Goal: Book appointment/travel/reservation

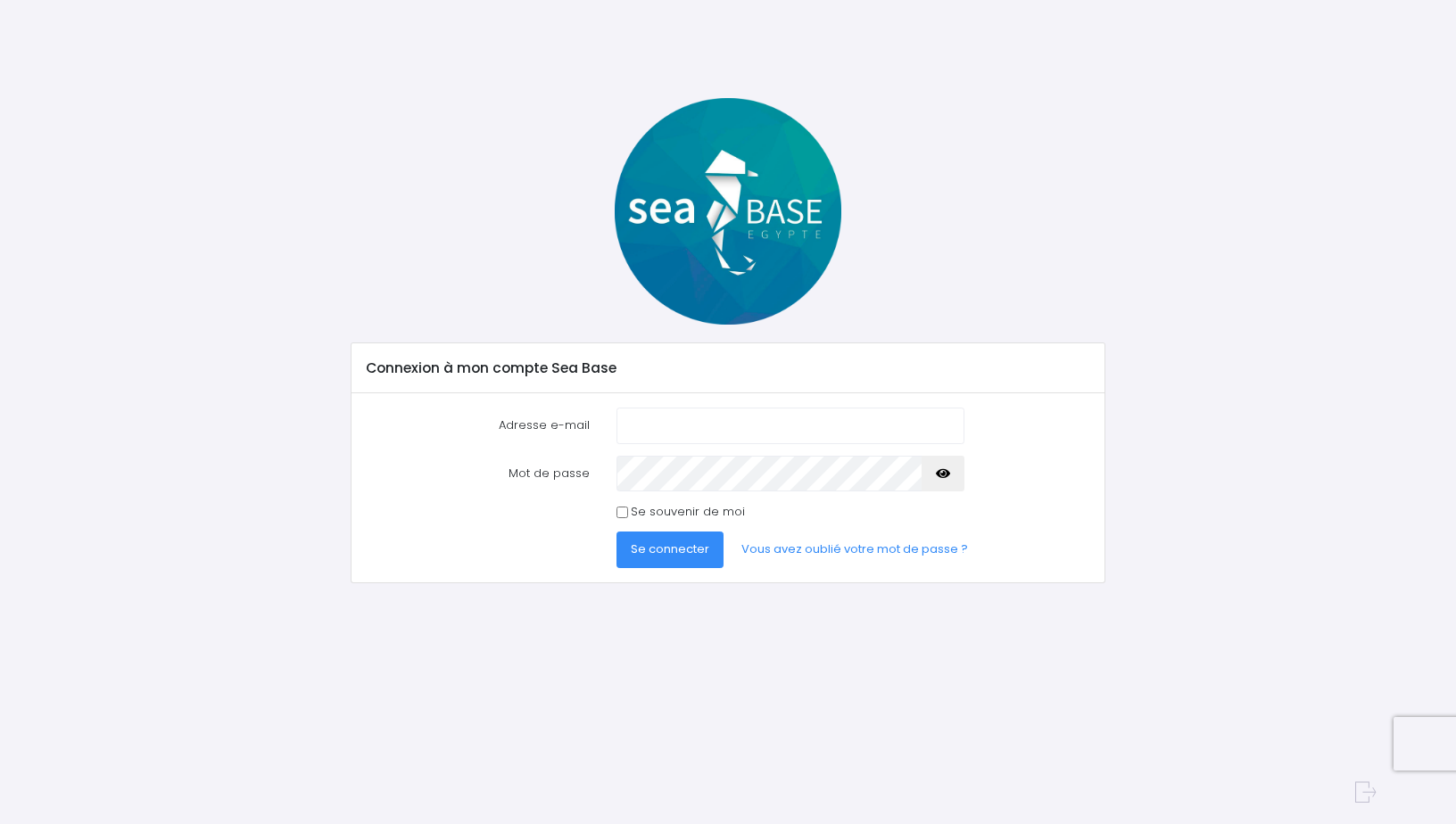
type input "judussaule@gmail.com"
click at [687, 547] on span "Se connecter" at bounding box center [670, 549] width 79 height 17
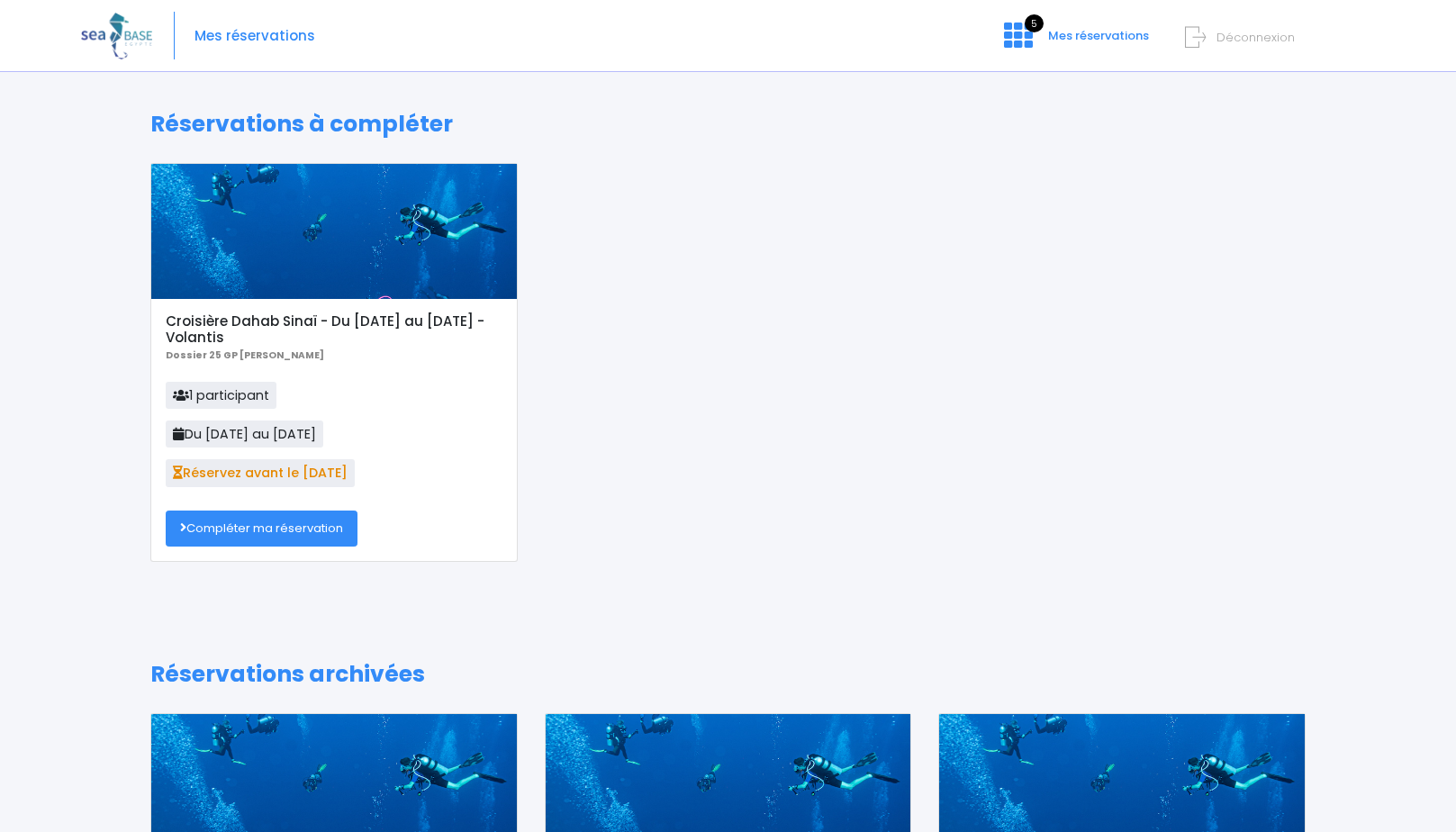
click at [273, 529] on link "Compléter ma réservation" at bounding box center [261, 528] width 191 height 36
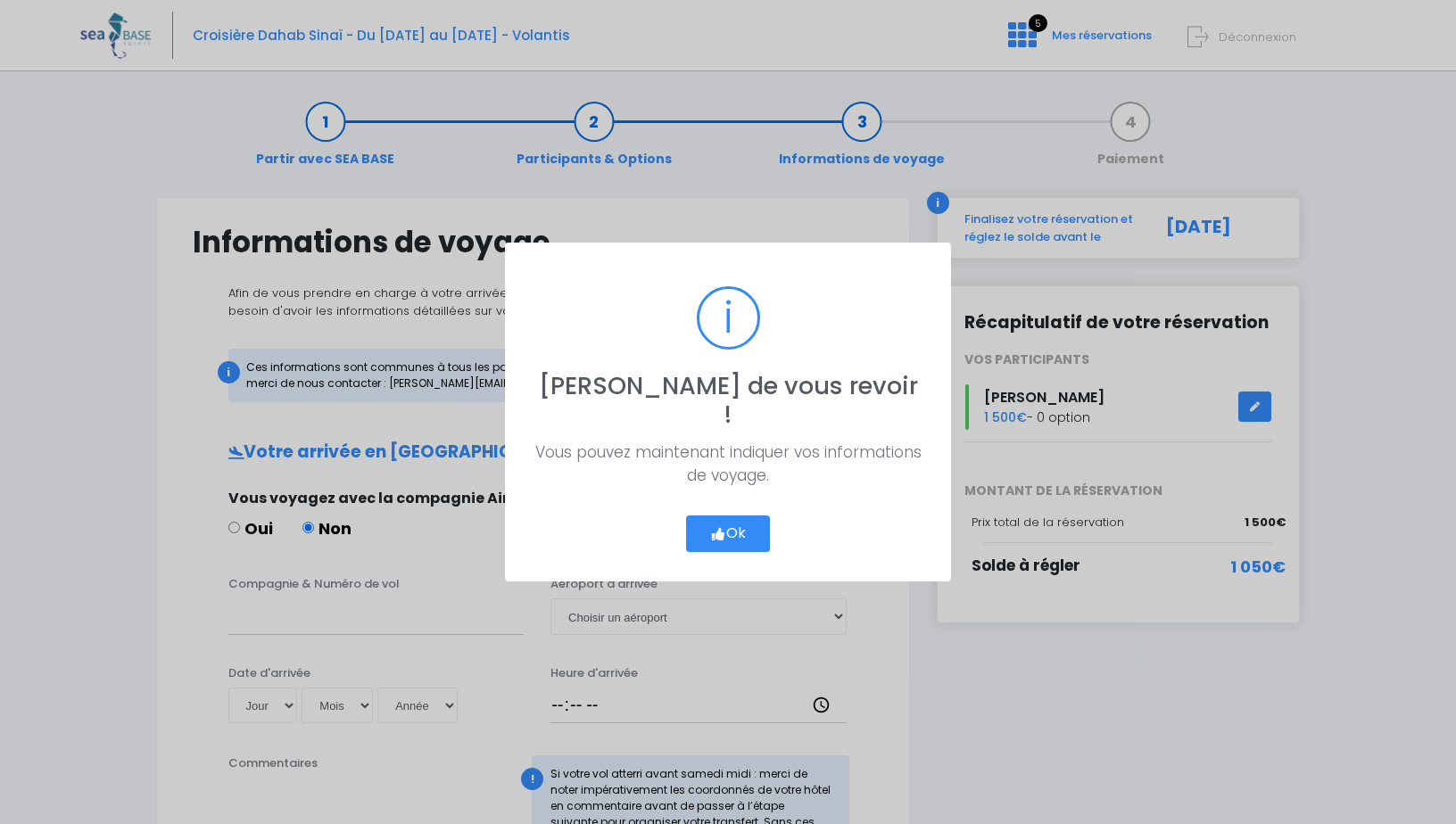
click at [738, 516] on button "Ok" at bounding box center [728, 534] width 84 height 37
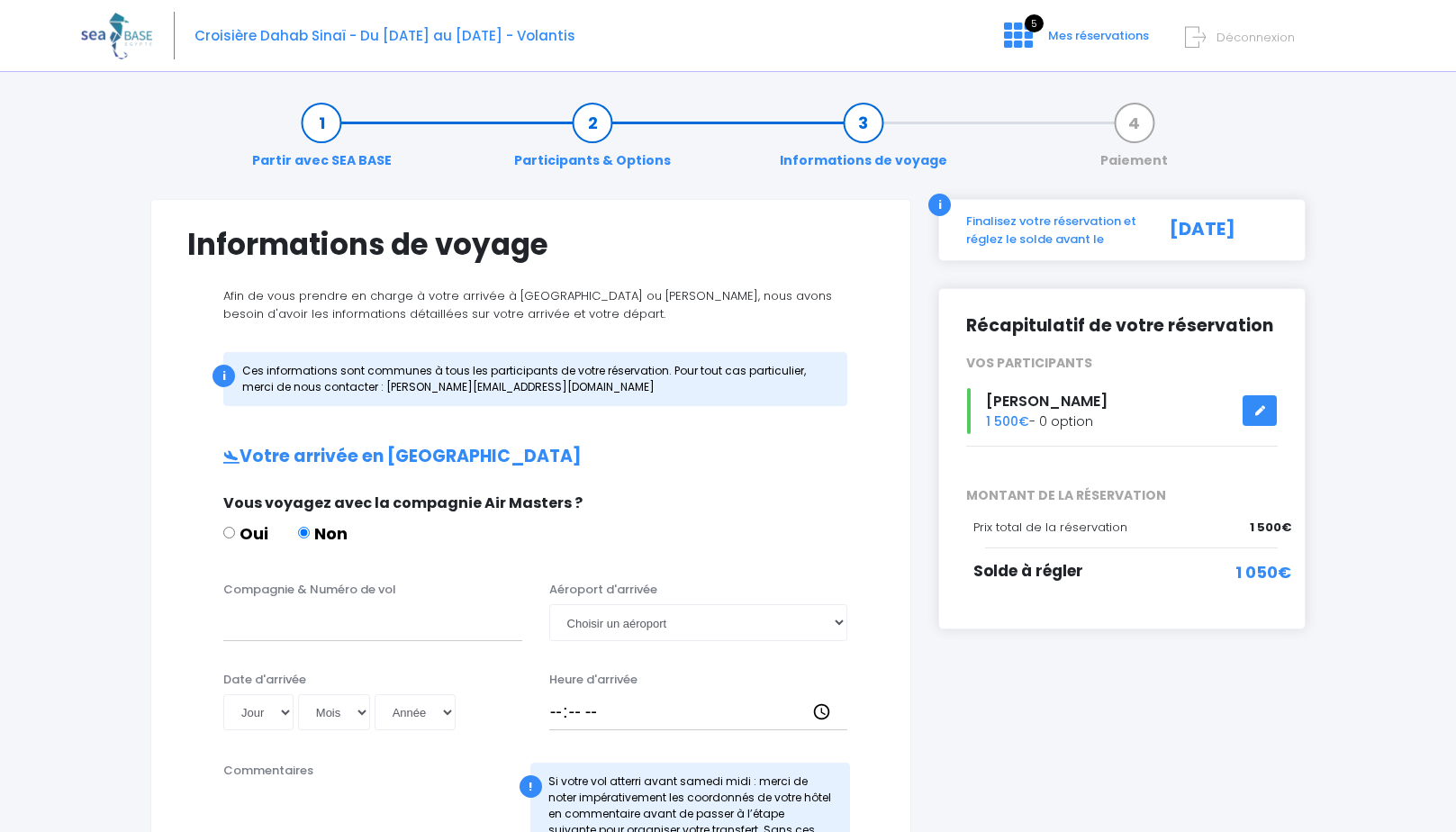
click at [339, 602] on div "Compagnie & Numéro de vol" at bounding box center [372, 610] width 326 height 59
click at [339, 614] on input "Compagnie & Numéro de vol" at bounding box center [372, 623] width 299 height 36
type input "Transavia"
click input "submit" at bounding box center [0, 0] width 0 height 0
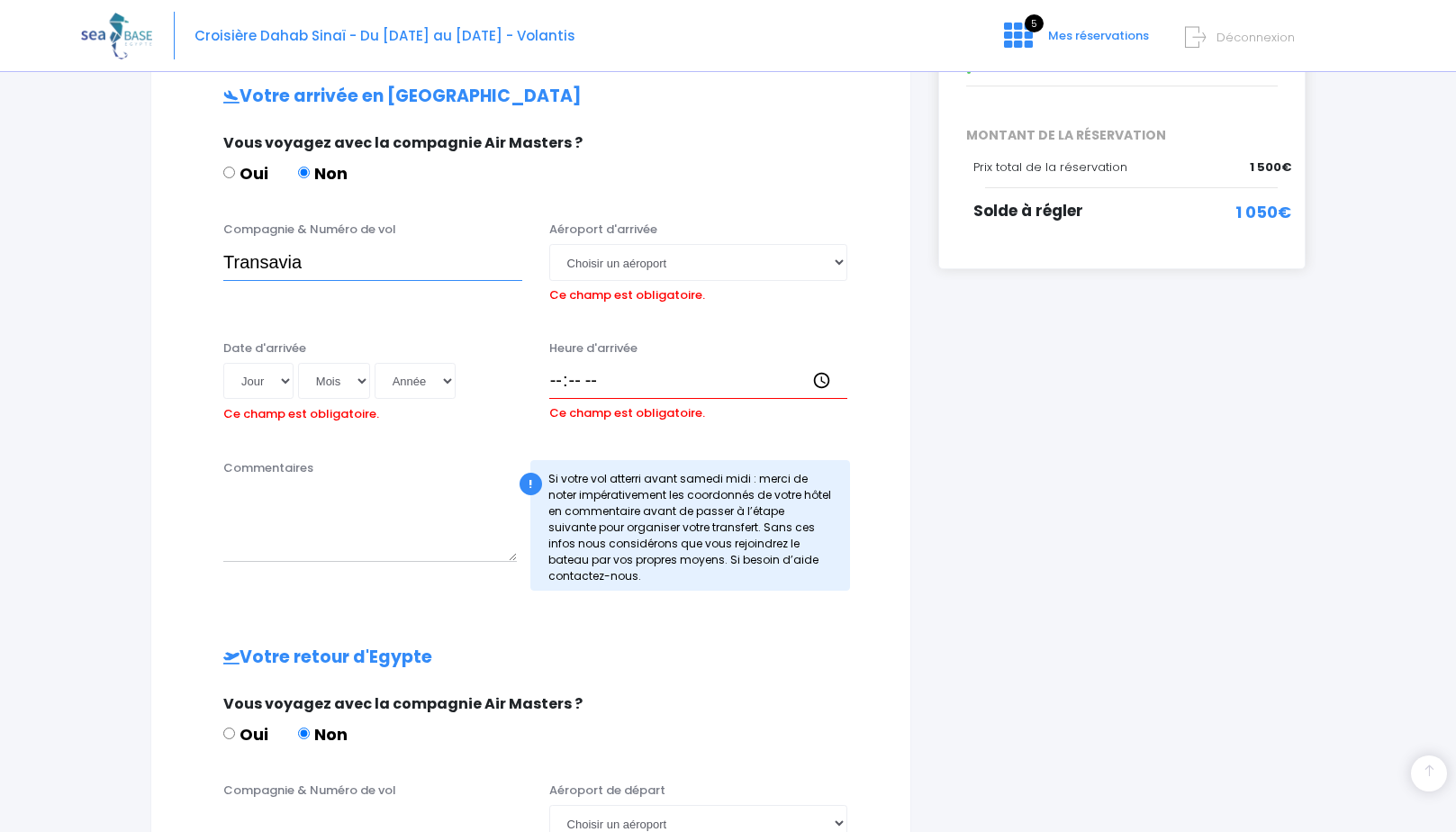
scroll to position [424, 0]
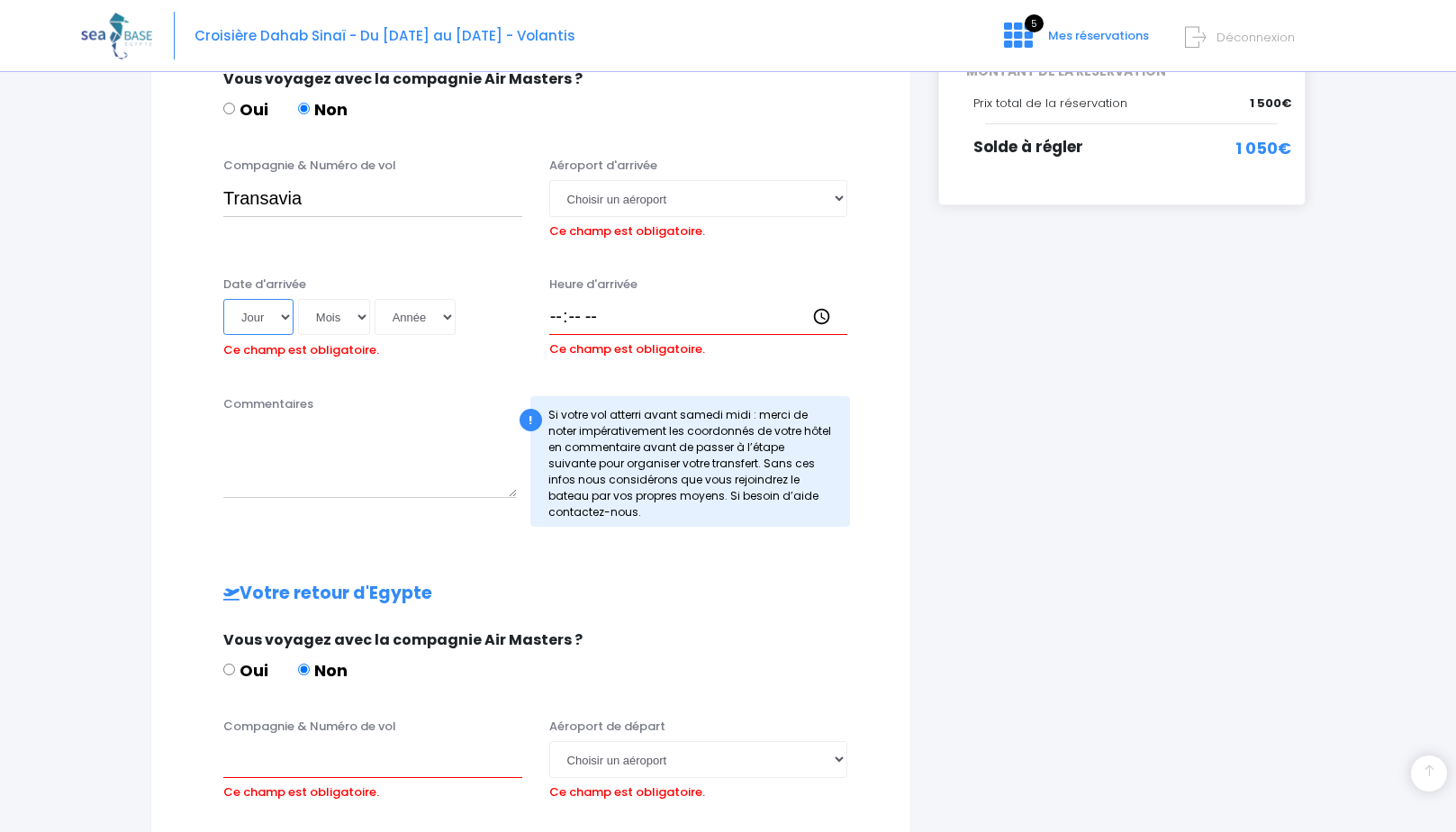
click at [290, 312] on select "Jour 01 02 03 04 05 06 07 08 09 10 11 12 13 14 15 16 17 18 19 20 21 22 23 24 25…" at bounding box center [258, 317] width 70 height 36
click at [273, 313] on select "Jour 01 02 03 04 05 06 07 08 09 10 11 12 13 14 15 16 17 18 19 20 21 22 23 24 25…" at bounding box center [258, 317] width 70 height 36
select select "11"
click at [223, 299] on select "Jour 01 02 03 04 05 06 07 08 09 10 11 12 13 14 15 16 17 18 19 20 21 22 23 24 25…" at bounding box center [258, 317] width 70 height 36
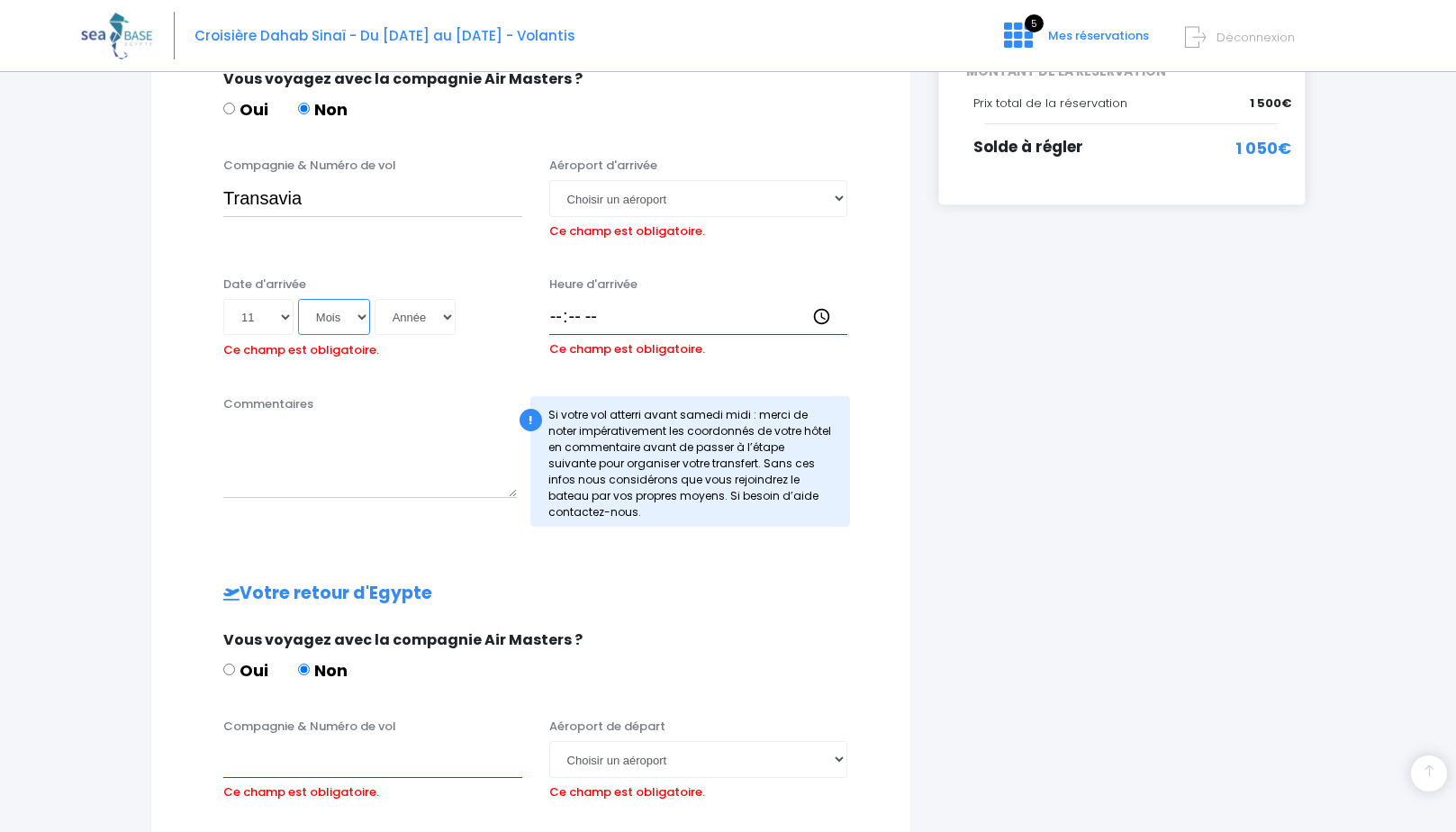
click at [355, 322] on select "Mois 01 02 03 04 05 06 07 08 09 10 11 12" at bounding box center [334, 317] width 72 height 36
select select "10"
click at [298, 299] on select "Mois 01 02 03 04 05 06 07 08 09 10 11 12" at bounding box center [334, 317] width 72 height 36
click at [447, 322] on select "Année 2045 2044 2043 2042 2041 2040 2039 2038 2037 2036 2035 2034 2033 2032 203…" at bounding box center [415, 317] width 81 height 36
select select "2025"
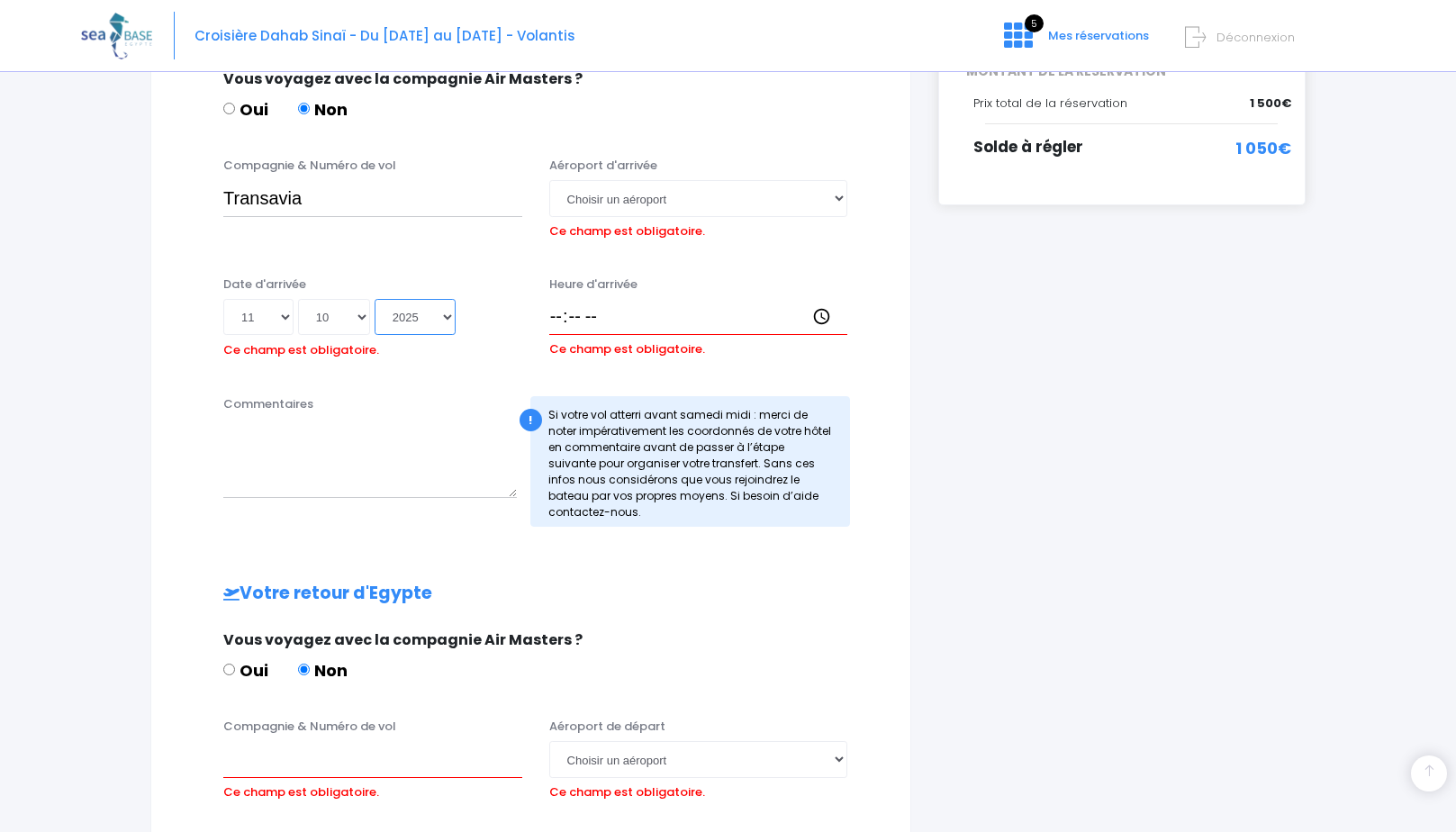
click at [374, 299] on select "Année 2045 2044 2043 2042 2041 2040 2039 2038 2037 2036 2035 2034 2033 2032 203…" at bounding box center [415, 317] width 81 height 36
type input "2025-10-11"
click at [605, 302] on input "Heure d'arrivée" at bounding box center [698, 317] width 299 height 36
click at [559, 318] on input "Heure d'arrivée" at bounding box center [698, 317] width 299 height 36
type input "16:15"
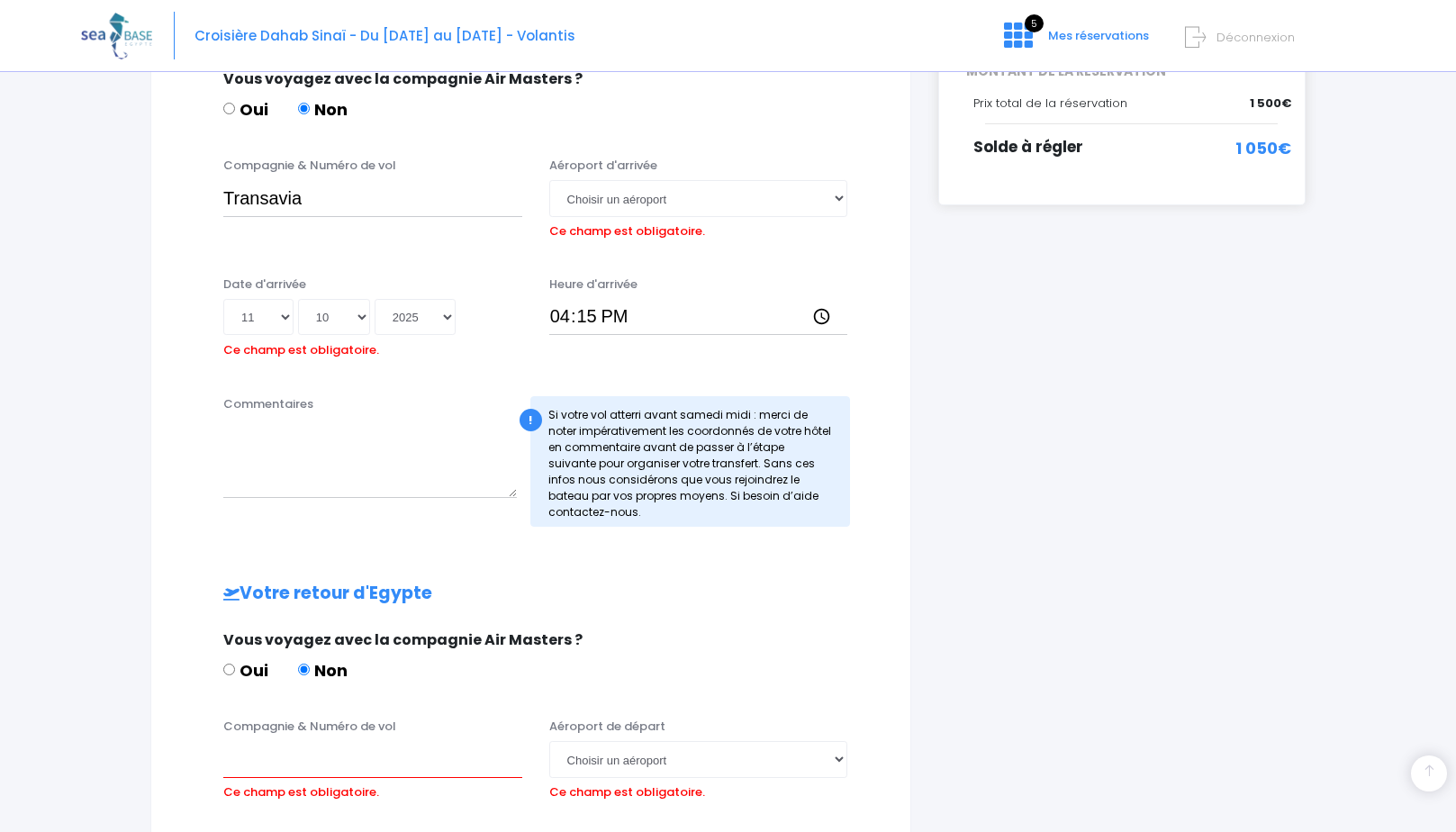
click at [664, 550] on div "Votre arrivée en Egypte Vous voyagez avec la compagnie Air Masters ? Oui Non Co…" at bounding box center [531, 556] width 687 height 1067
click at [590, 549] on div "Votre arrivée en Egypte Vous voyagez avec la compagnie Air Masters ? Oui Non Co…" at bounding box center [531, 556] width 687 height 1067
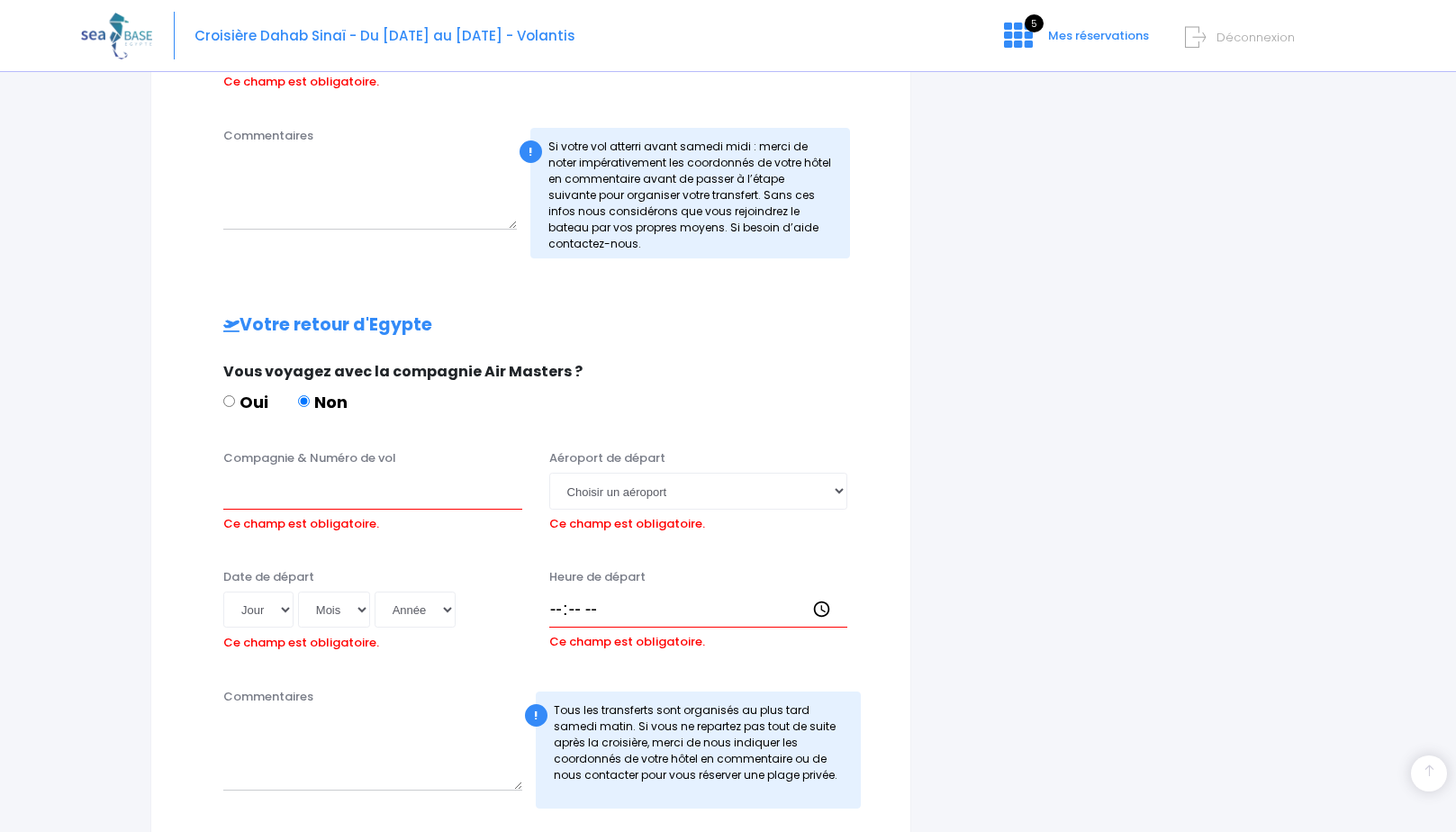
scroll to position [694, 0]
click at [354, 486] on input "Compagnie & Numéro de vol" at bounding box center [372, 489] width 299 height 36
type input "TRANSAVIA"
click at [608, 389] on div "Oui Non" at bounding box center [528, 404] width 610 height 30
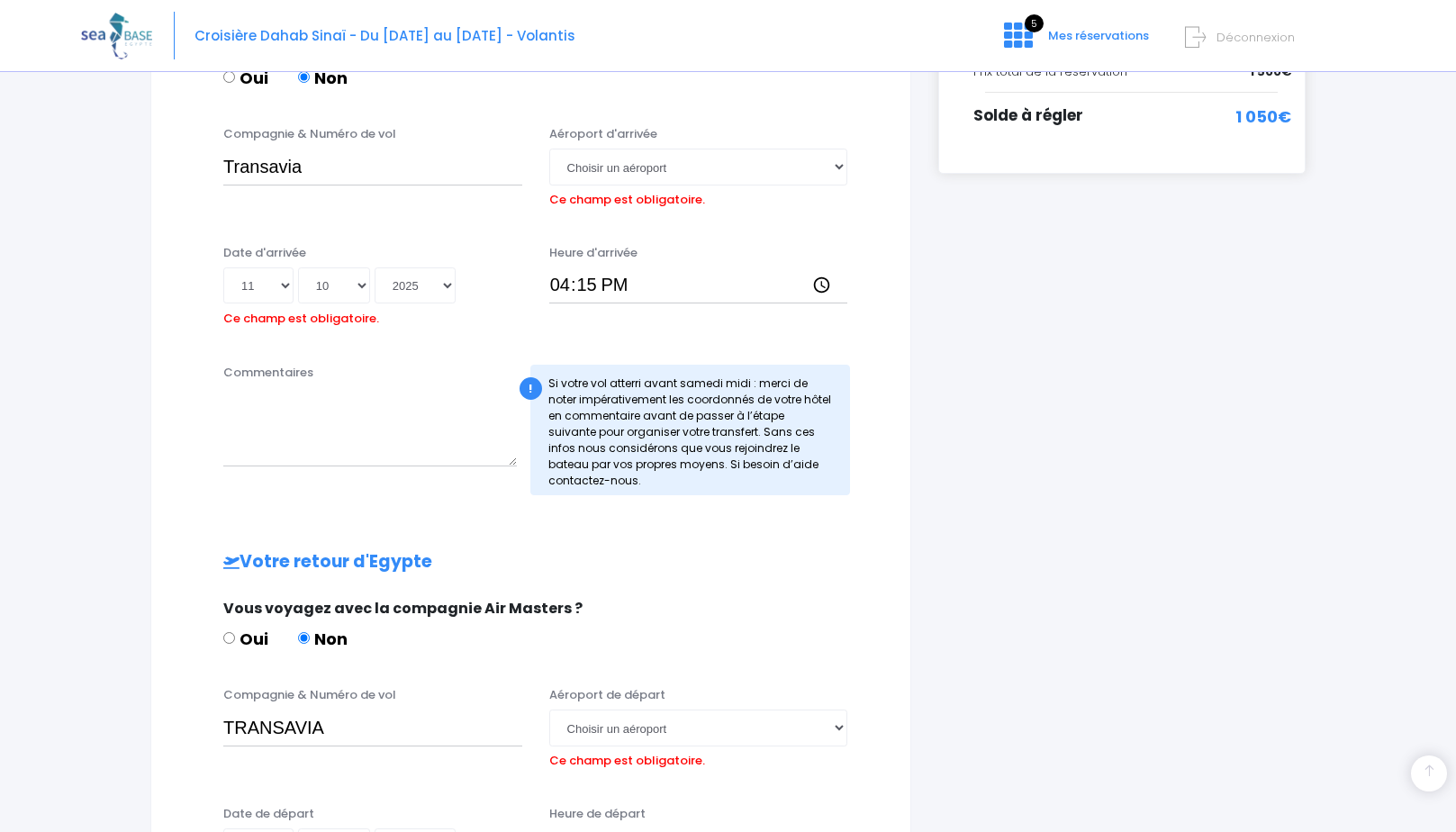
scroll to position [424, 0]
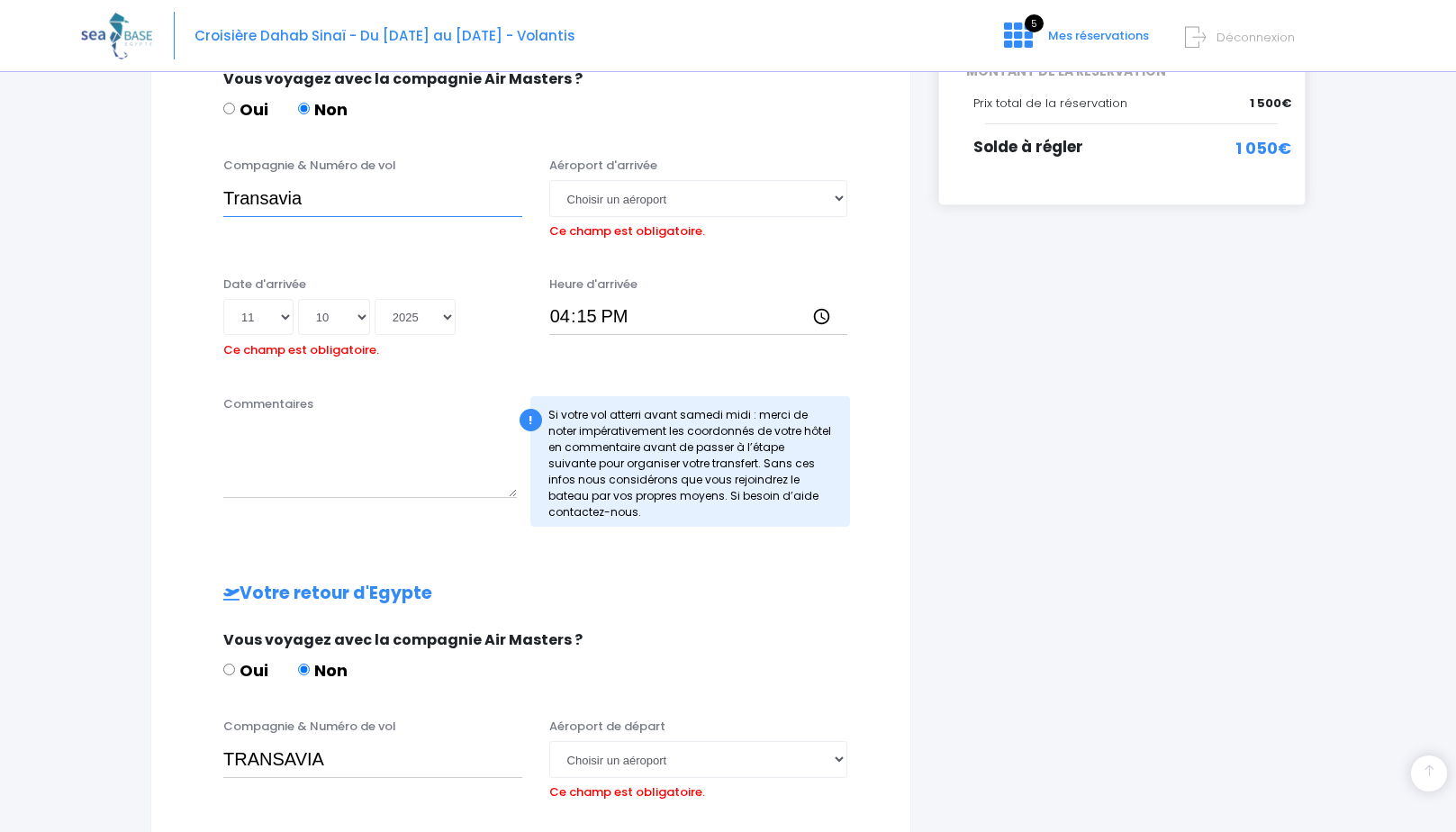
drag, startPoint x: 352, startPoint y: 201, endPoint x: 141, endPoint y: 201, distance: 211.0
click at [141, 201] on div "Informations de voyage Afin de vous prendre en charge à votre arrivée à Hurghad…" at bounding box center [531, 445] width 788 height 1342
type input "TRANSAVIA"
click at [676, 639] on div "Vous voyagez avec la compagnie Air Masters ?" at bounding box center [528, 640] width 610 height 22
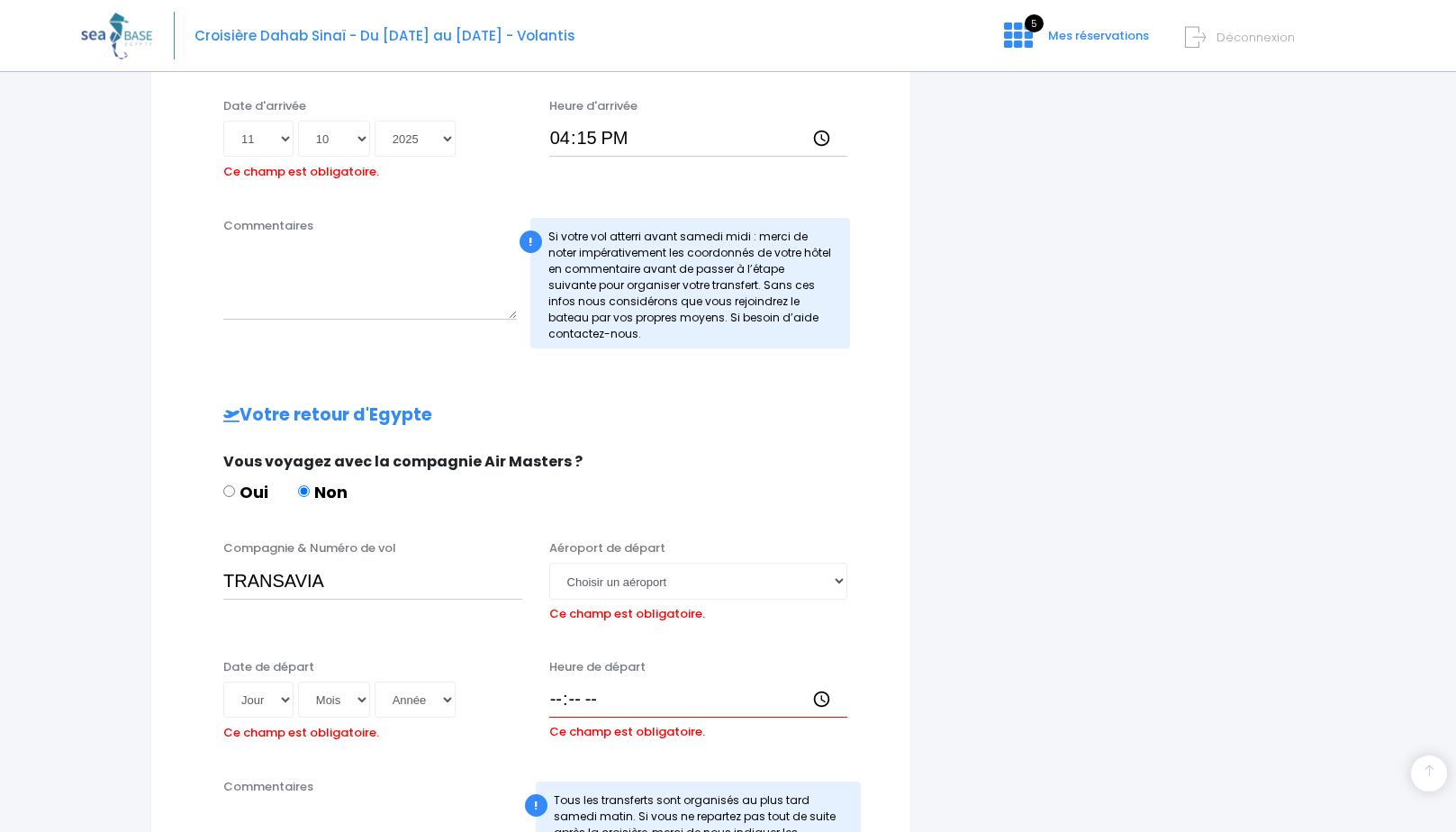
scroll to position [605, 0]
click at [708, 589] on select "Choisir un aéroport Hurghada Marsa Alam" at bounding box center [698, 579] width 299 height 36
select select "Hurghada"
click at [549, 561] on select "Choisir un aéroport Hurghada Marsa Alam" at bounding box center [698, 579] width 299 height 36
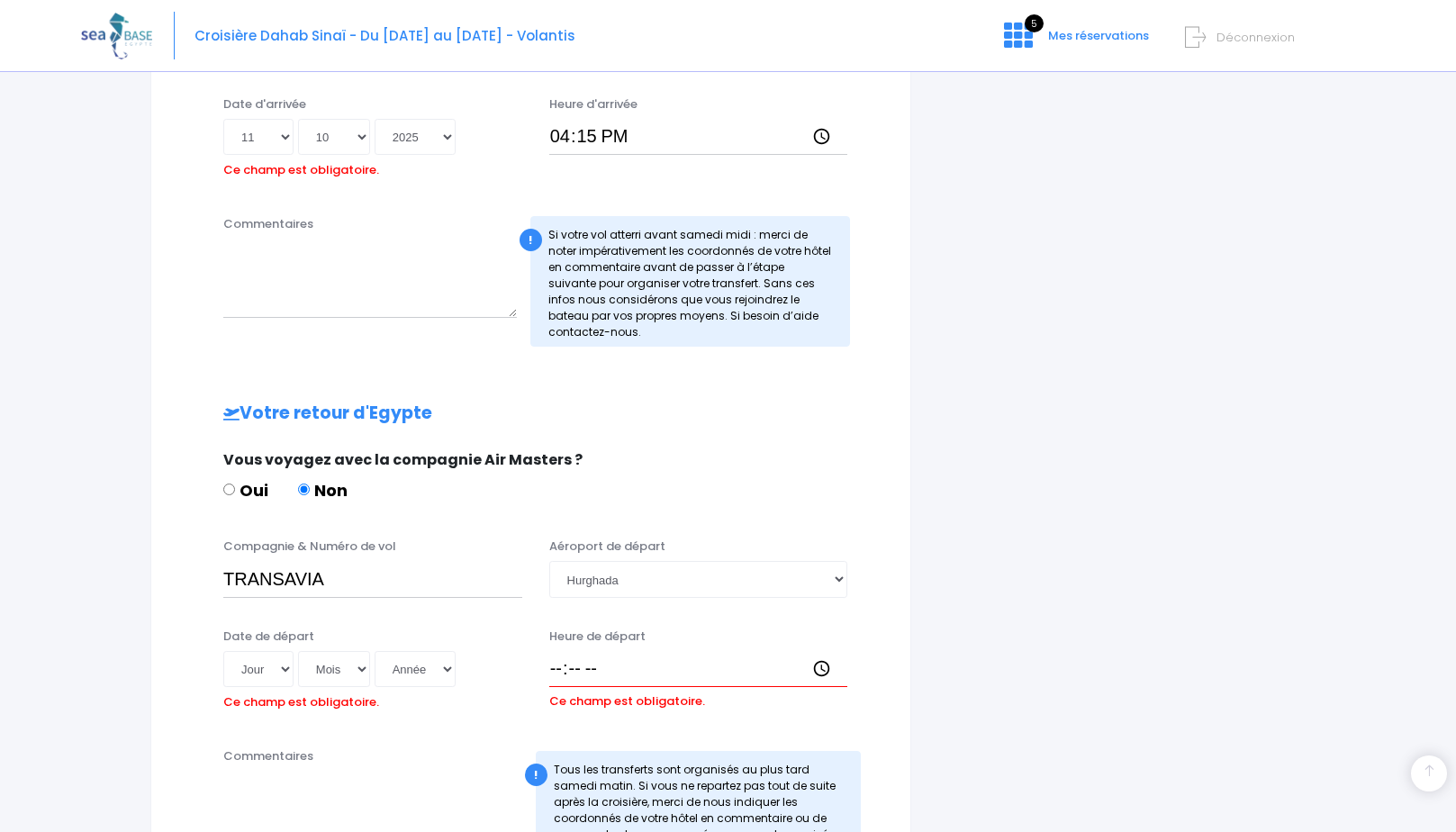
click at [807, 496] on div "Oui Non" at bounding box center [528, 493] width 610 height 30
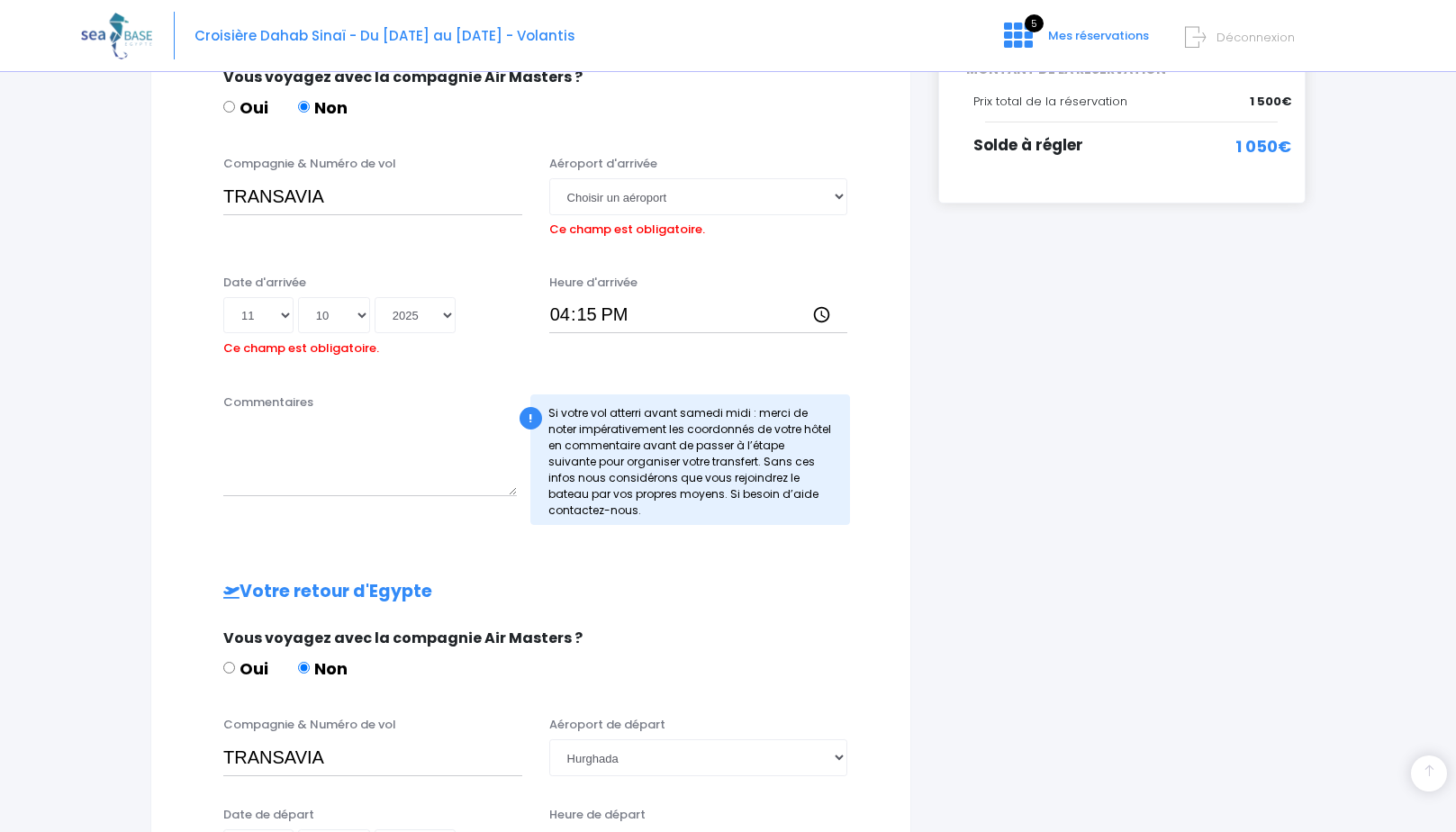
scroll to position [424, 0]
click at [835, 195] on select "Choisir un aéroport Hurghada Marsa Alam" at bounding box center [698, 198] width 299 height 36
select select "Hurghada"
click at [549, 180] on select "Choisir un aéroport Hurghada Marsa Alam" at bounding box center [698, 198] width 299 height 36
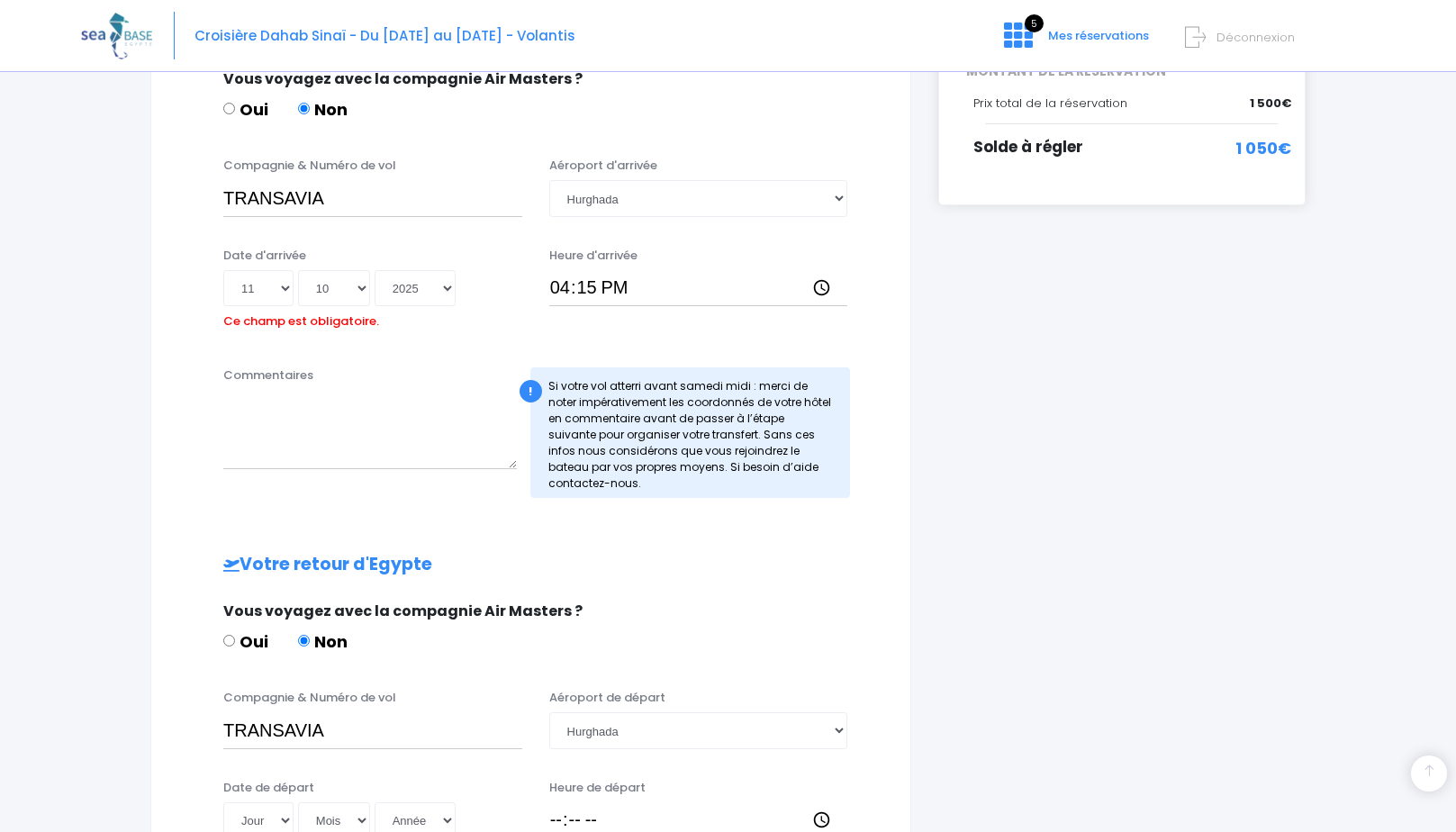
click at [716, 533] on div "Votre arrivée en Egypte Vous voyagez avec la compagnie Air Masters ? Oui Non Co…" at bounding box center [531, 526] width 687 height 1008
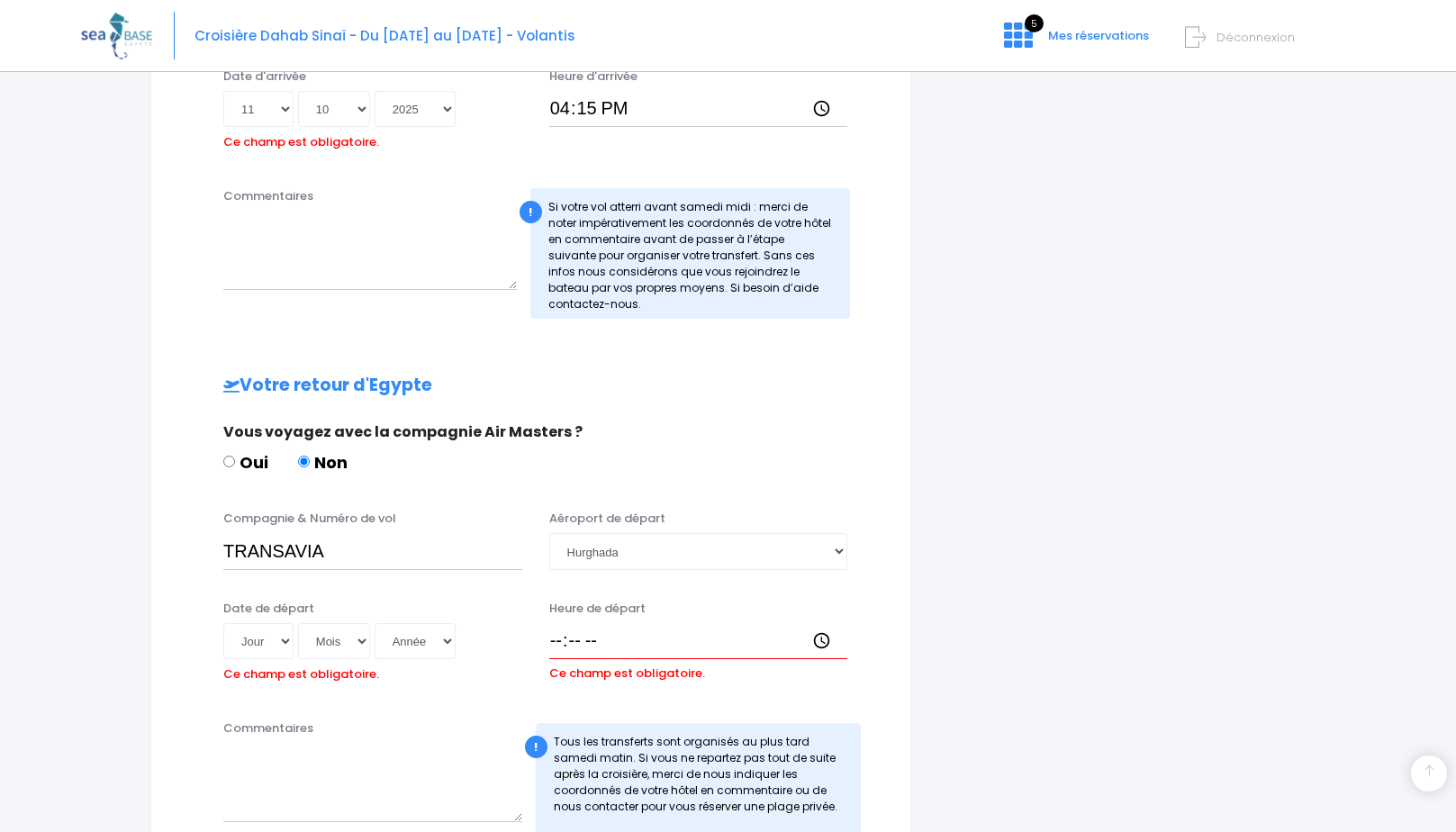
scroll to position [605, 0]
click at [290, 638] on select "Jour 01 02 03 04 05 06 07 08 09 10 11 12 13 14 15 16 17 18 19 20 21 22 23 24 25…" at bounding box center [258, 641] width 70 height 36
select select "18"
click at [223, 623] on select "Jour 01 02 03 04 05 06 07 08 09 10 11 12 13 14 15 16 17 18 19 20 21 22 23 24 25…" at bounding box center [258, 641] width 70 height 36
click at [555, 641] on input "Heure de départ" at bounding box center [698, 641] width 299 height 36
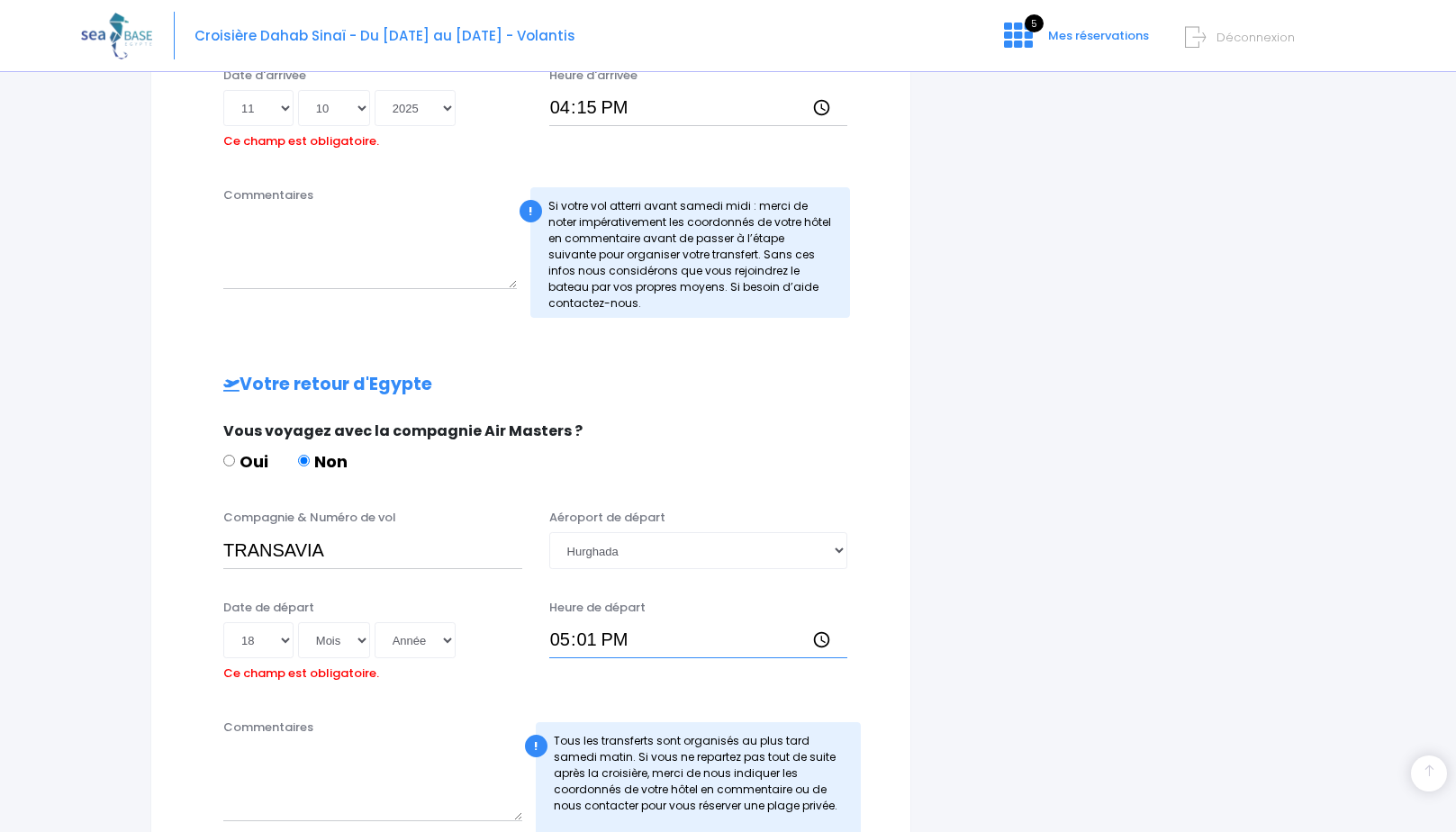
type input "17:15"
click at [1133, 515] on div "i Finalisez votre réservation et réglez le solde avant le 12/08/2025 Récapitula…" at bounding box center [1122, 237] width 394 height 1285
click at [362, 641] on select "Mois 01 02 03 04 05 06 07 08 09 10 11 12" at bounding box center [334, 641] width 72 height 36
select select "10"
click at [298, 623] on select "Mois 01 02 03 04 05 06 07 08 09 10 11 12" at bounding box center [334, 641] width 72 height 36
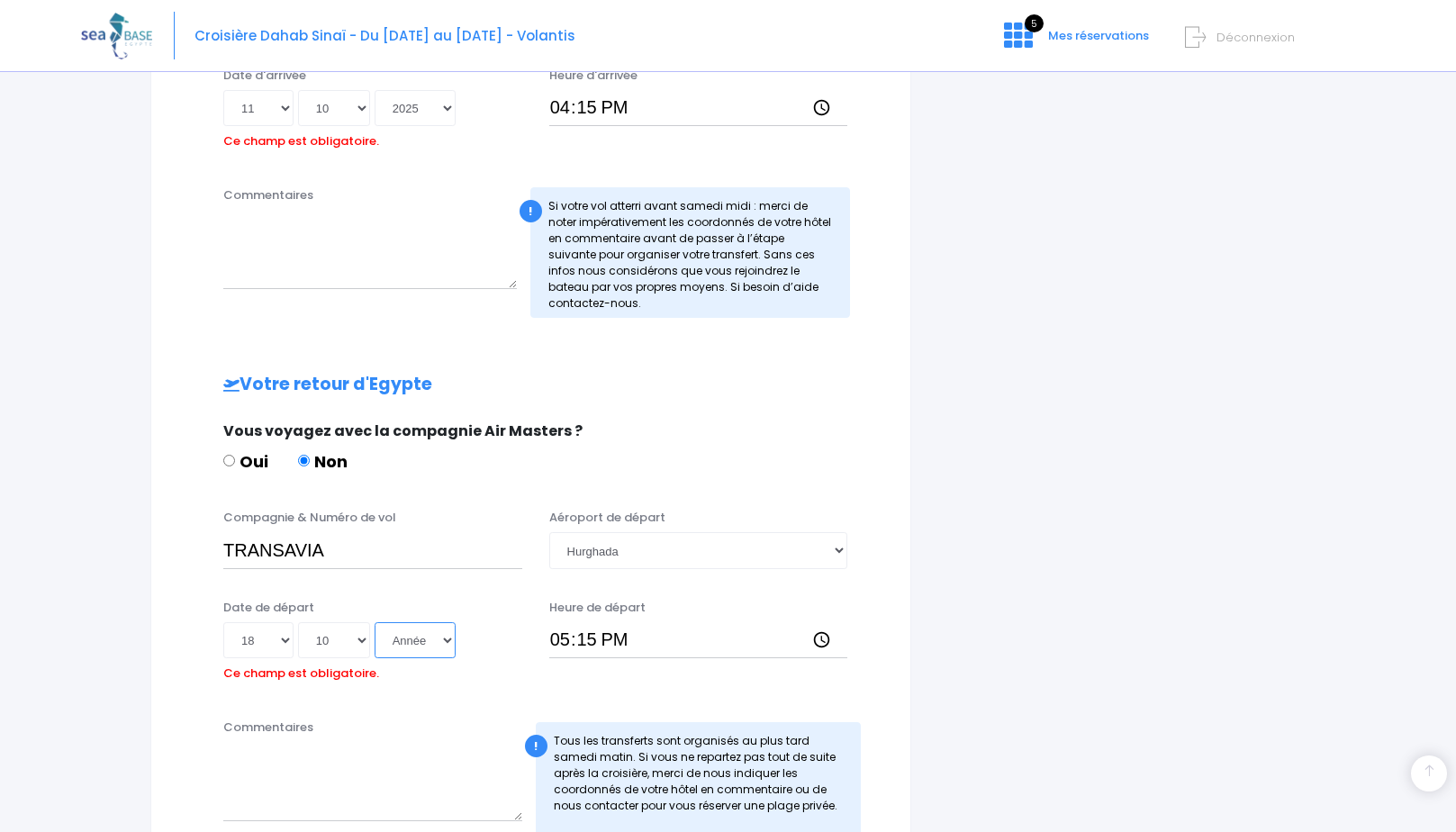
click at [448, 646] on select "Année 2045 2044 2043 2042 2041 2040 2039 2038 2037 2036 2035 2034 2033 2032 203…" at bounding box center [415, 641] width 81 height 36
select select "2025"
click at [374, 623] on select "Année 2045 2044 2043 2042 2041 2040 2039 2038 2037 2036 2035 2034 2033 2032 203…" at bounding box center [415, 641] width 81 height 36
type input "2025-10-18"
click at [1036, 584] on div "i Finalisez votre réservation et réglez le solde avant le 12/08/2025 Récapitula…" at bounding box center [1122, 291] width 394 height 1393
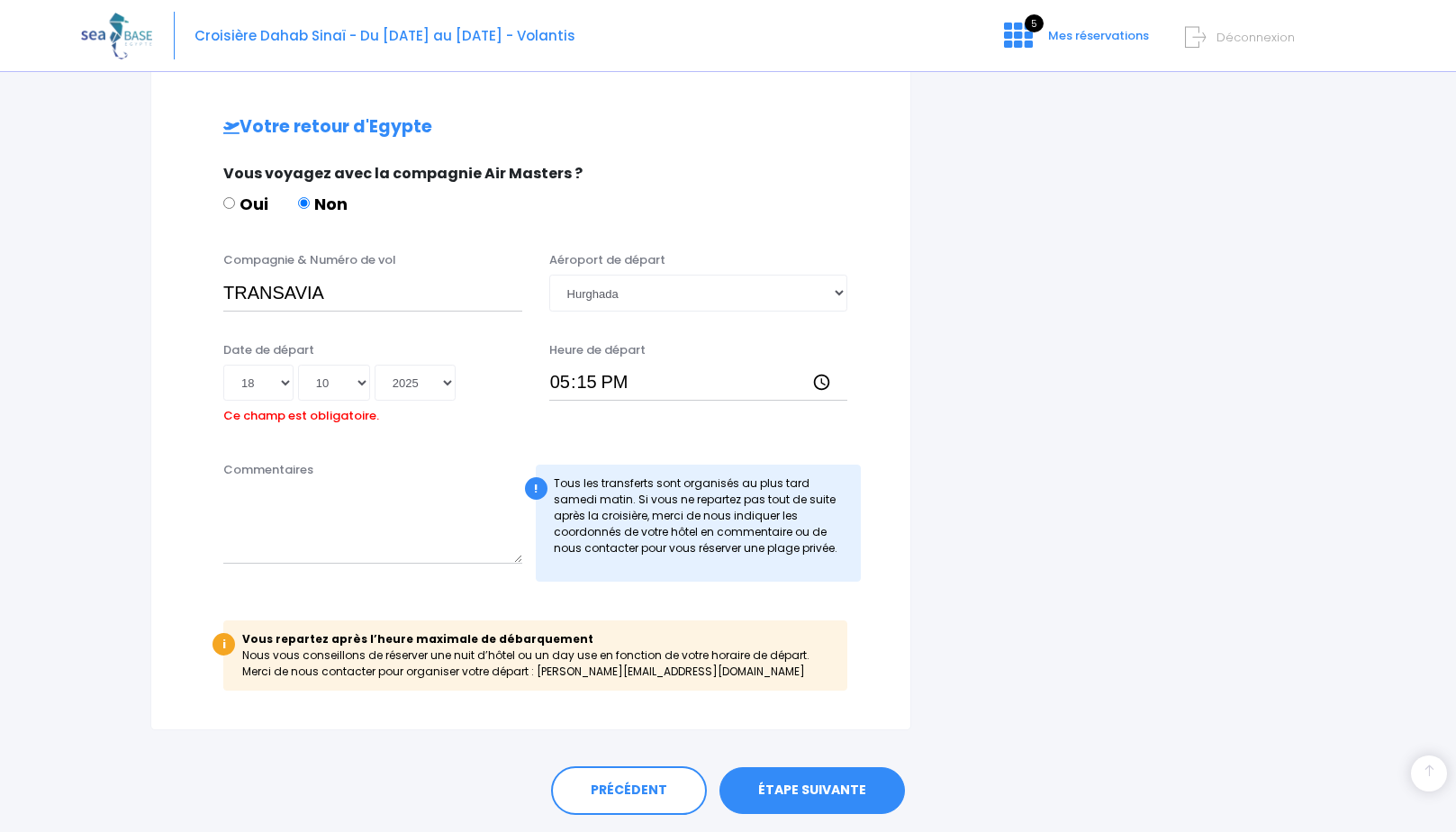
scroll to position [874, 0]
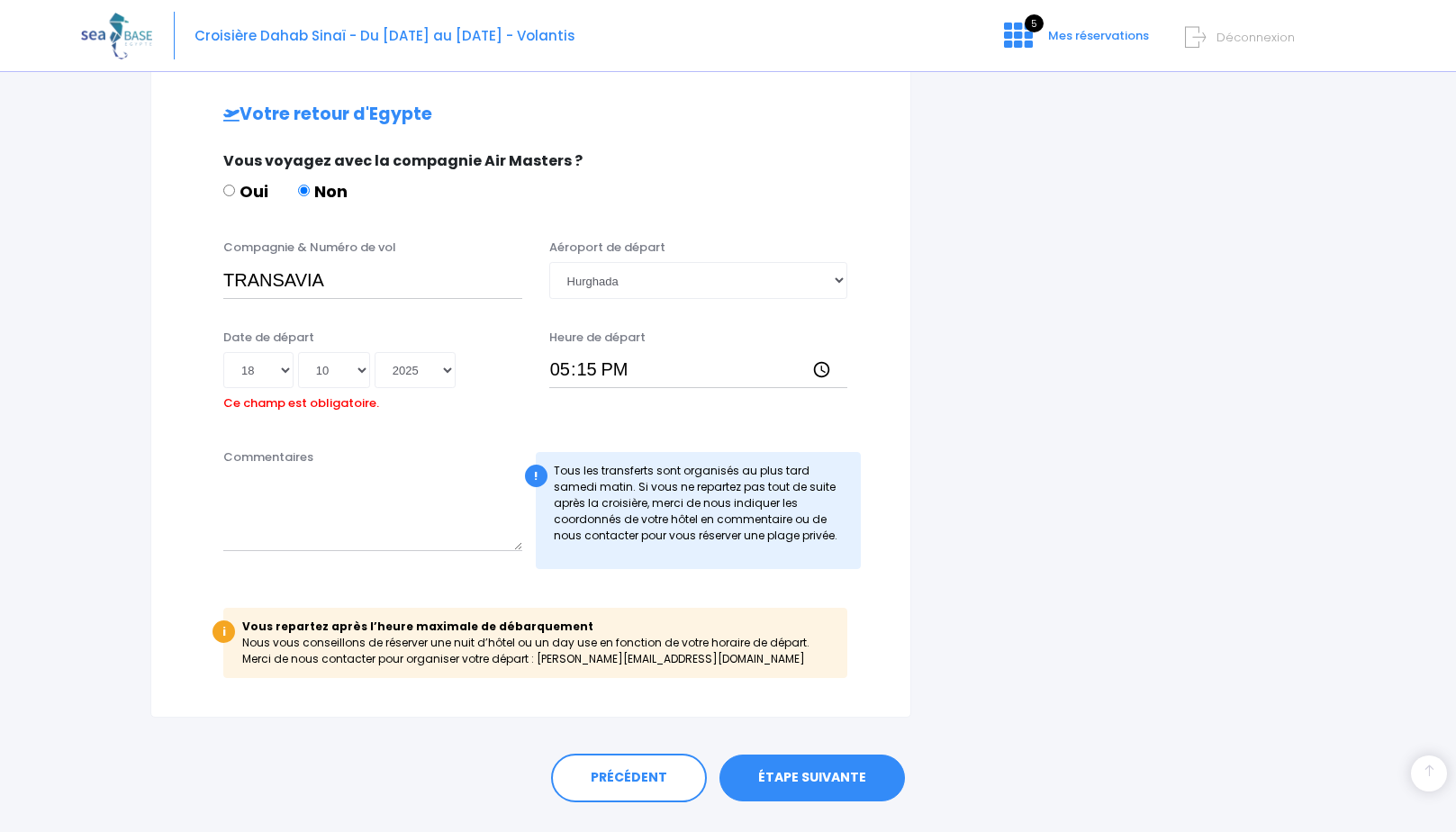
click at [803, 769] on link "ÉTAPE SUIVANTE" at bounding box center [812, 778] width 186 height 47
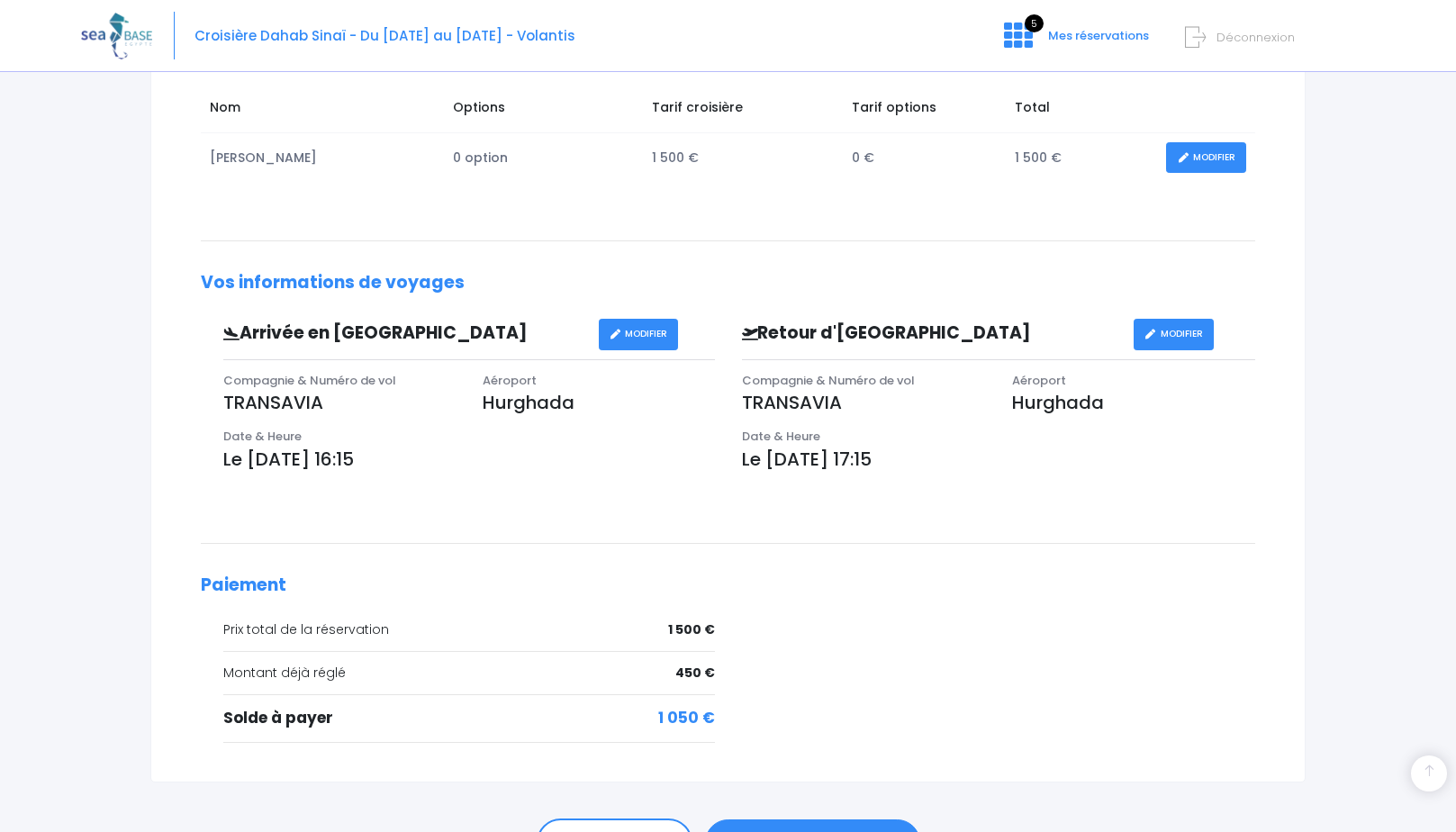
scroll to position [360, 0]
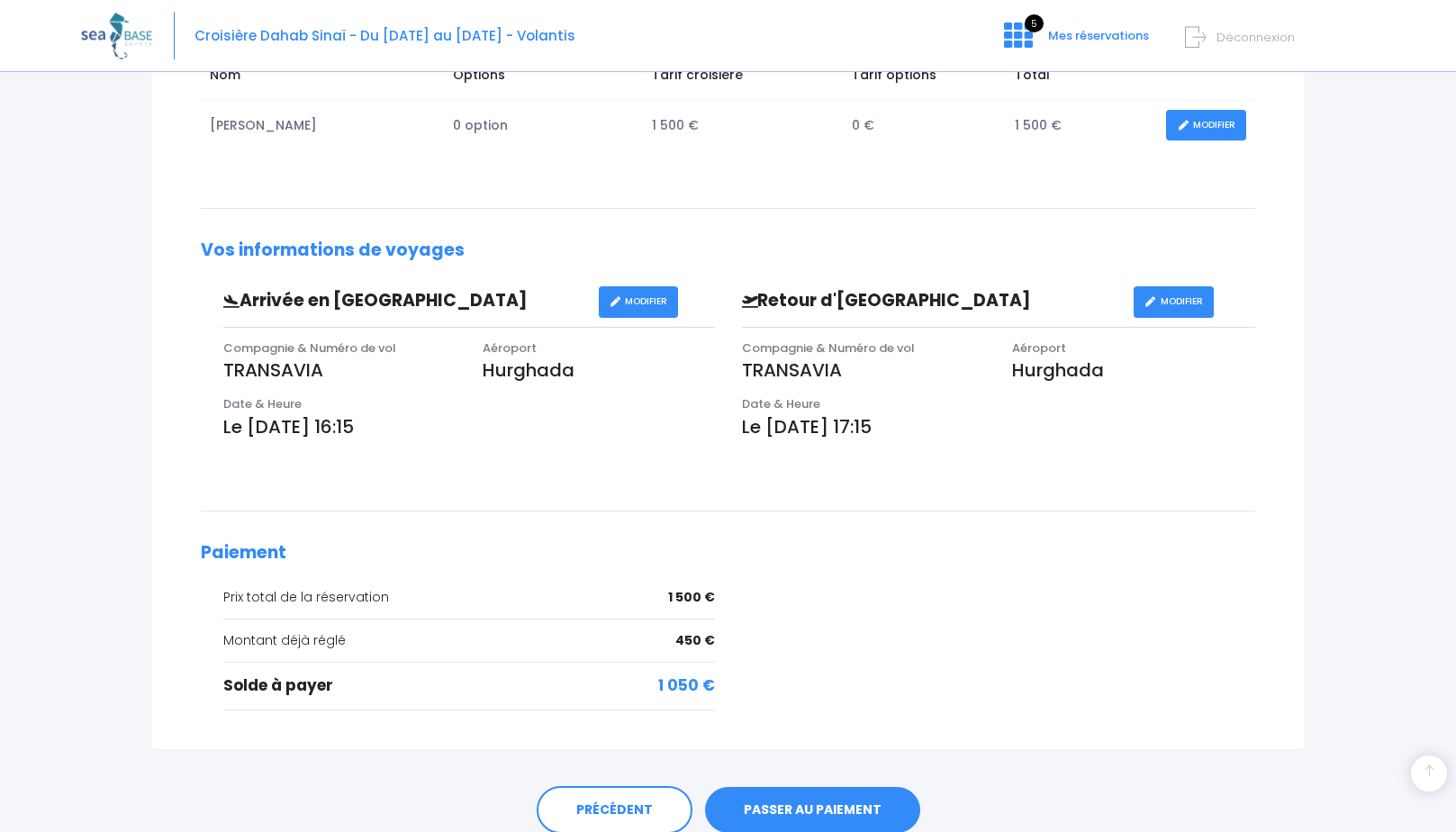
click at [832, 792] on link "PASSER AU PAIEMENT" at bounding box center [813, 811] width 215 height 47
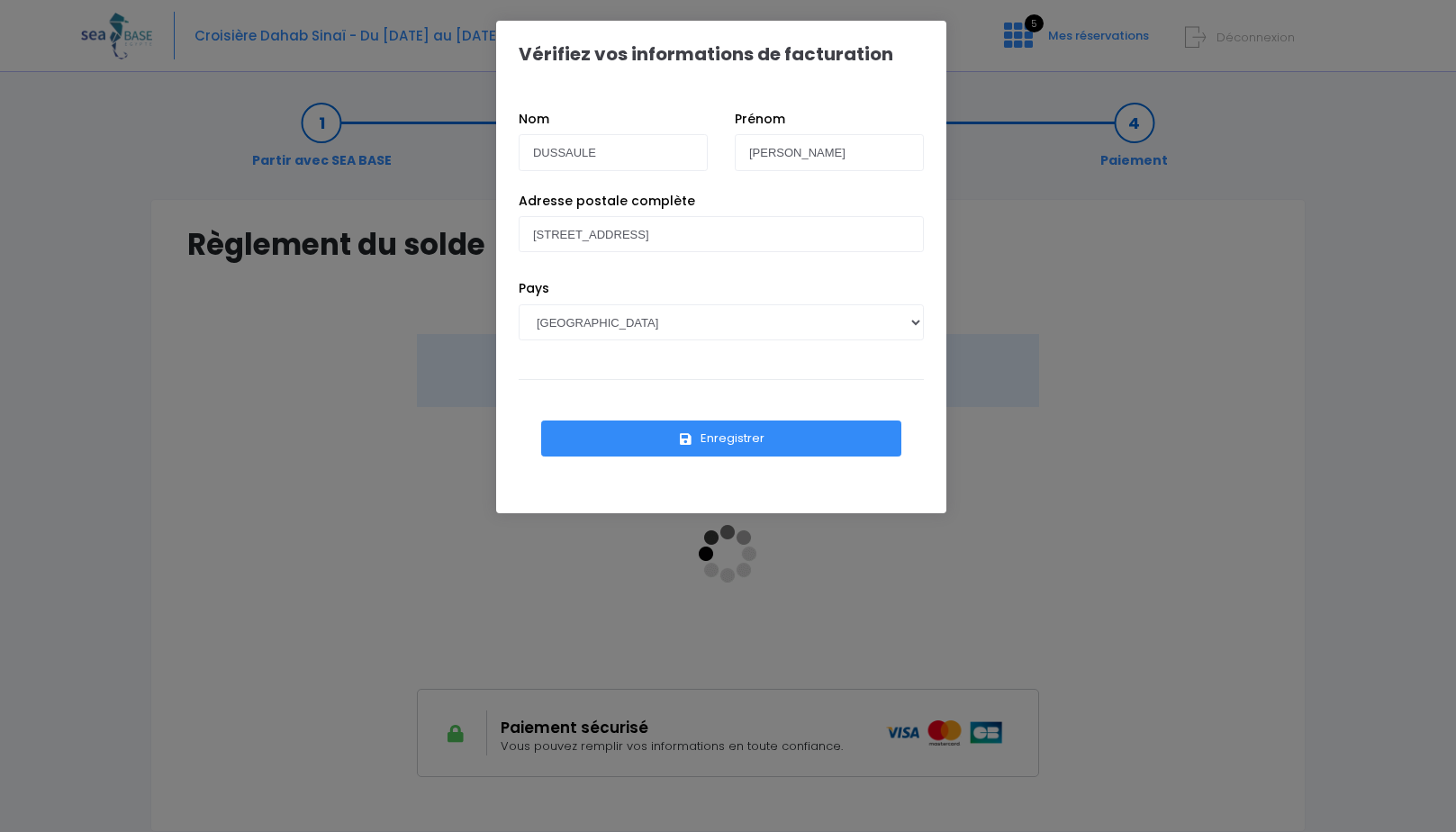
click at [822, 441] on button "Enregistrer" at bounding box center [721, 439] width 360 height 36
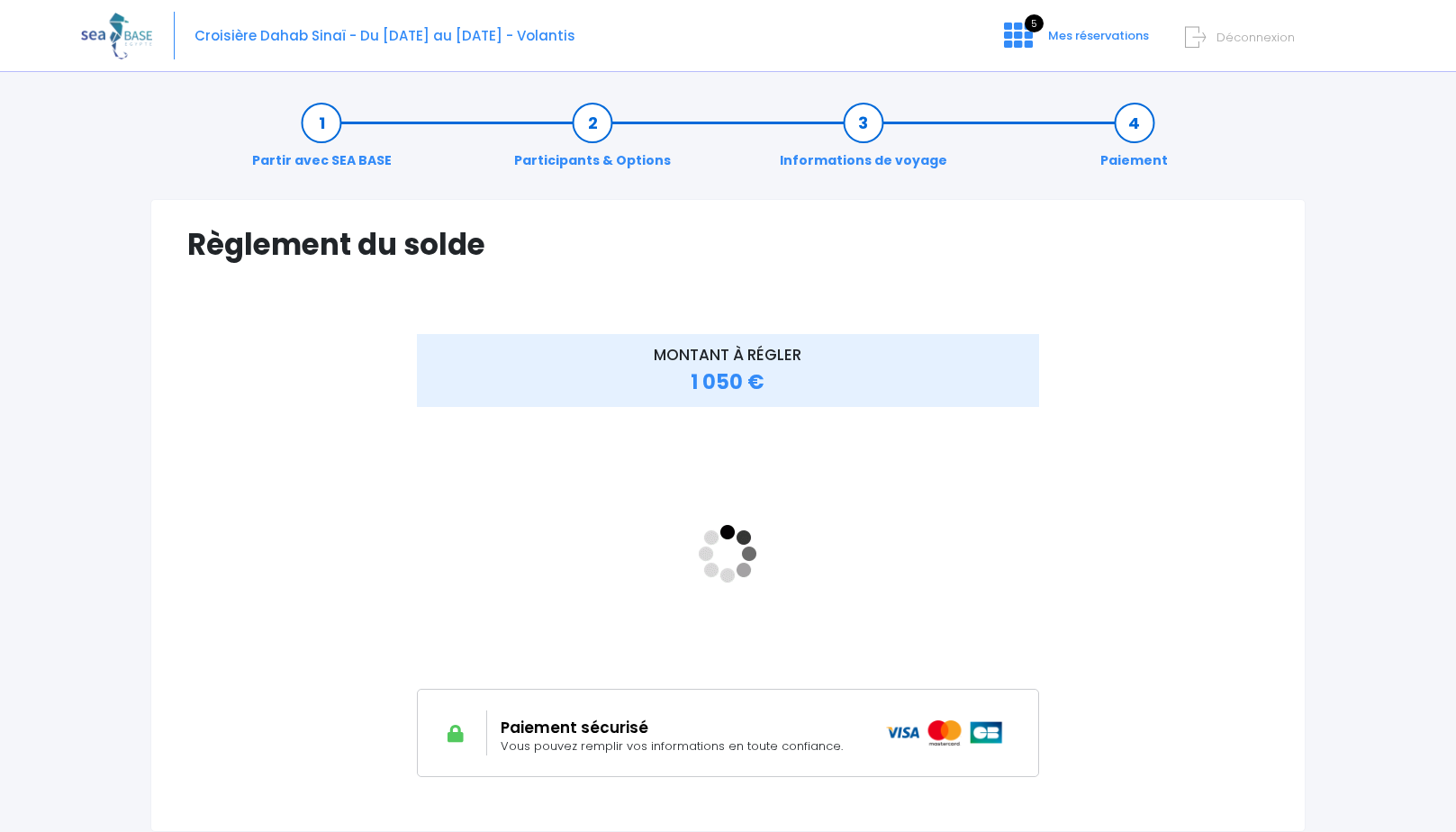
click at [1143, 511] on div "MONTANT À RÉGLER 1 050 €" at bounding box center [728, 568] width 1082 height 469
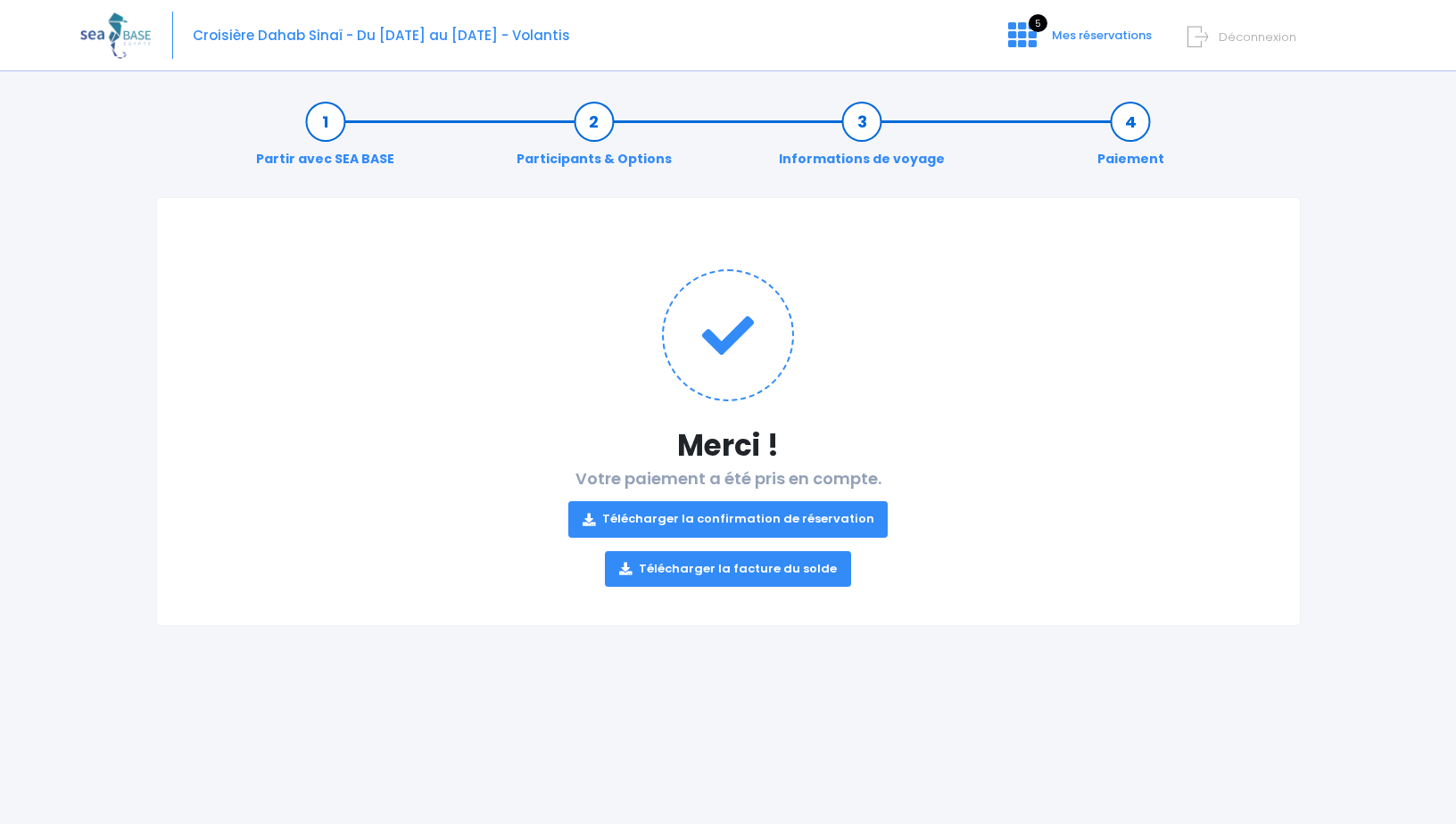
click at [786, 512] on link "Télécharger la confirmation de réservation" at bounding box center [728, 519] width 321 height 36
click at [848, 522] on link "Télécharger la confirmation de réservation" at bounding box center [728, 519] width 321 height 36
click at [735, 567] on link "Télécharger la facture du solde" at bounding box center [728, 569] width 247 height 36
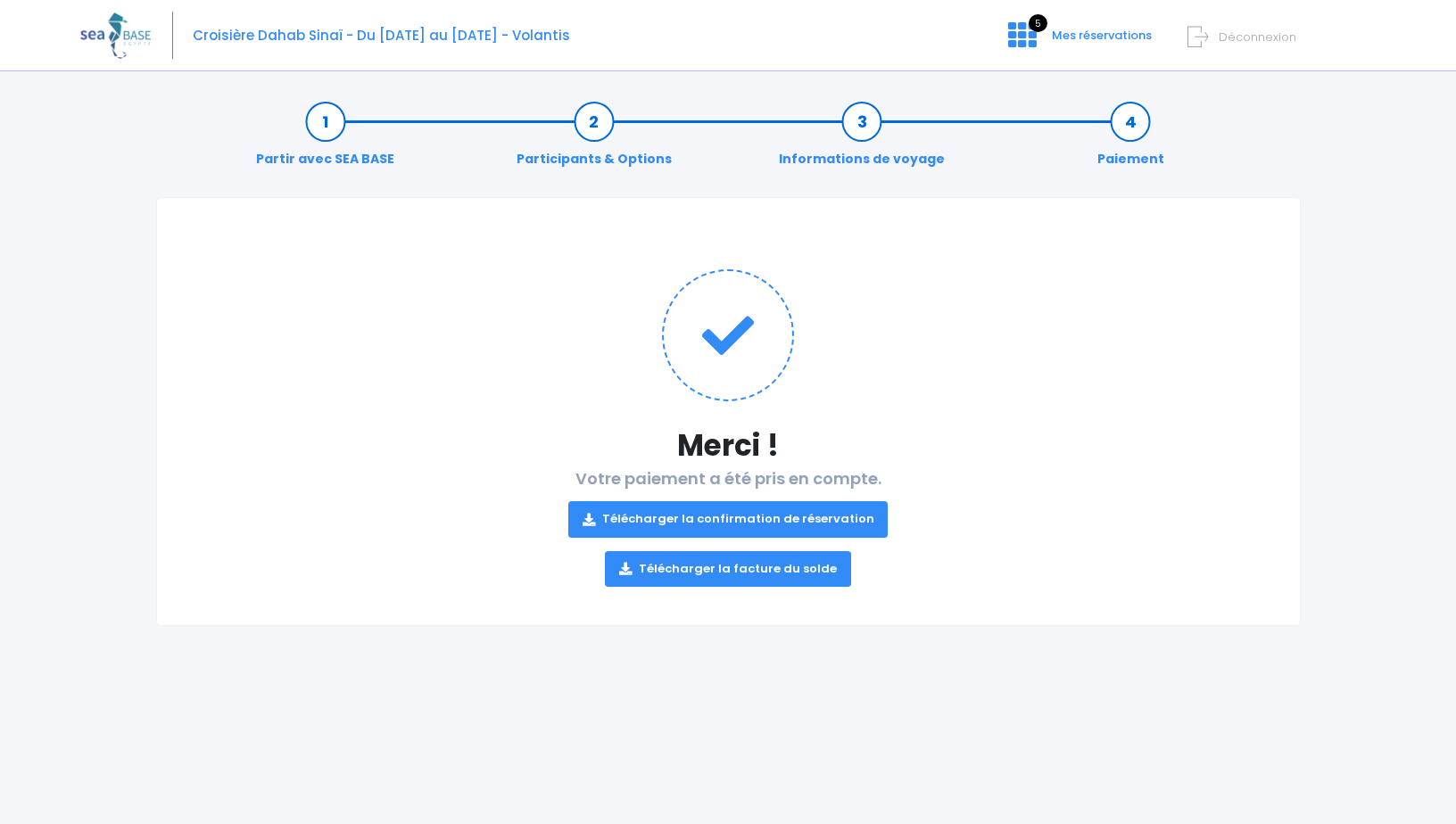
click at [1136, 122] on link "Paiement" at bounding box center [1131, 140] width 85 height 56
click at [1135, 40] on span "Mes réservations" at bounding box center [1102, 36] width 100 height 17
click at [276, 36] on span "Croisière Dahab Sinaï - Du [DATE] au [DATE] - Volantis" at bounding box center [381, 36] width 378 height 19
click at [330, 133] on link "Partir avec SEA BASE" at bounding box center [324, 140] width 156 height 56
click at [99, 44] on img at bounding box center [115, 35] width 70 height 46
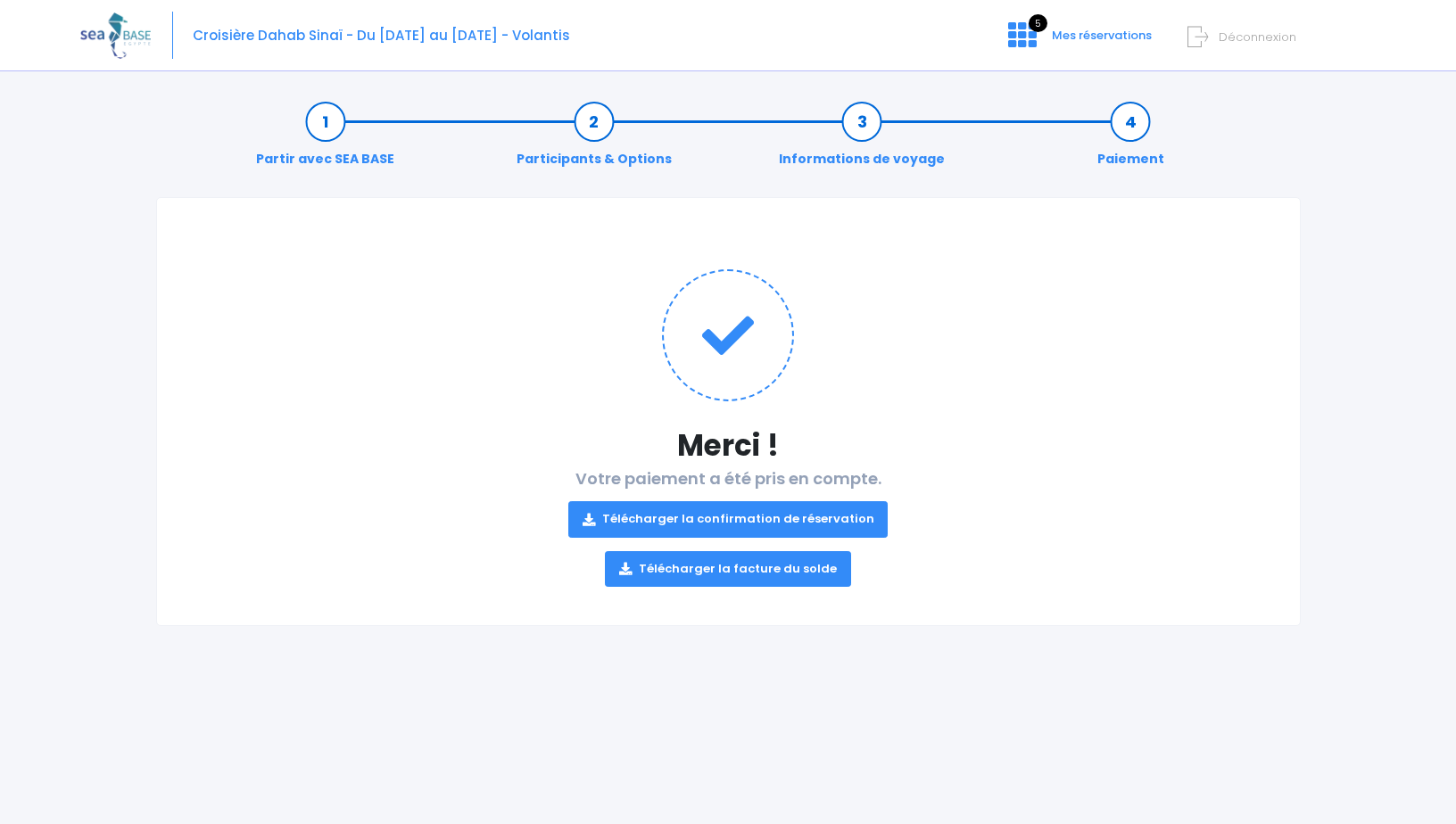
click at [125, 34] on img at bounding box center [115, 35] width 70 height 46
